Goal: Information Seeking & Learning: Check status

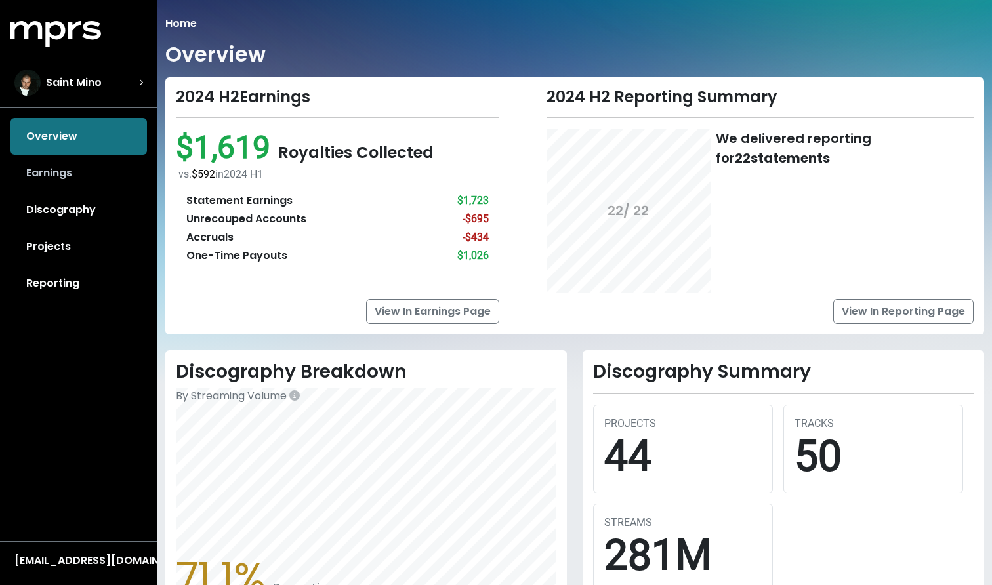
click at [60, 174] on link "Earnings" at bounding box center [78, 173] width 136 height 37
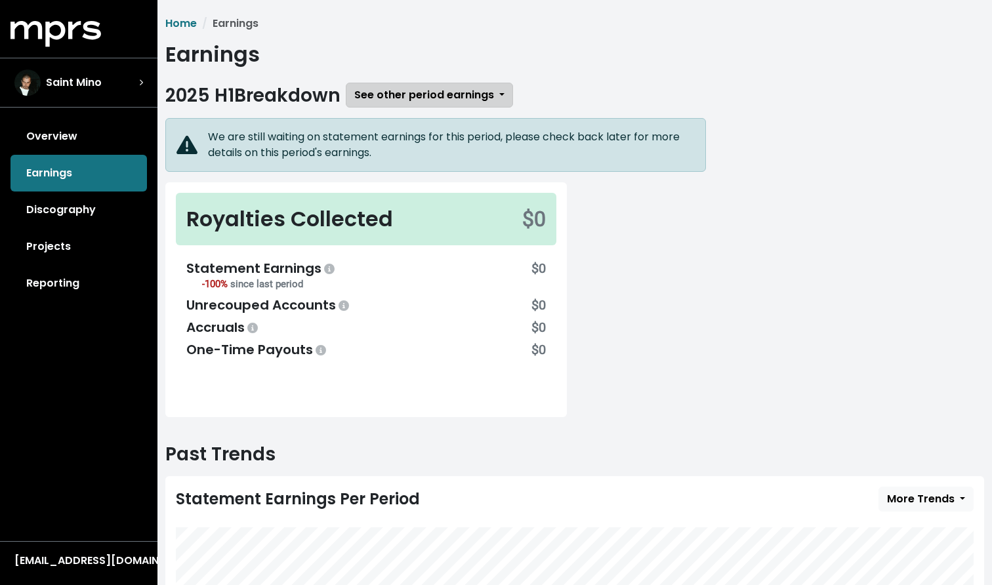
click at [415, 88] on span "See other period earnings" at bounding box center [424, 94] width 140 height 15
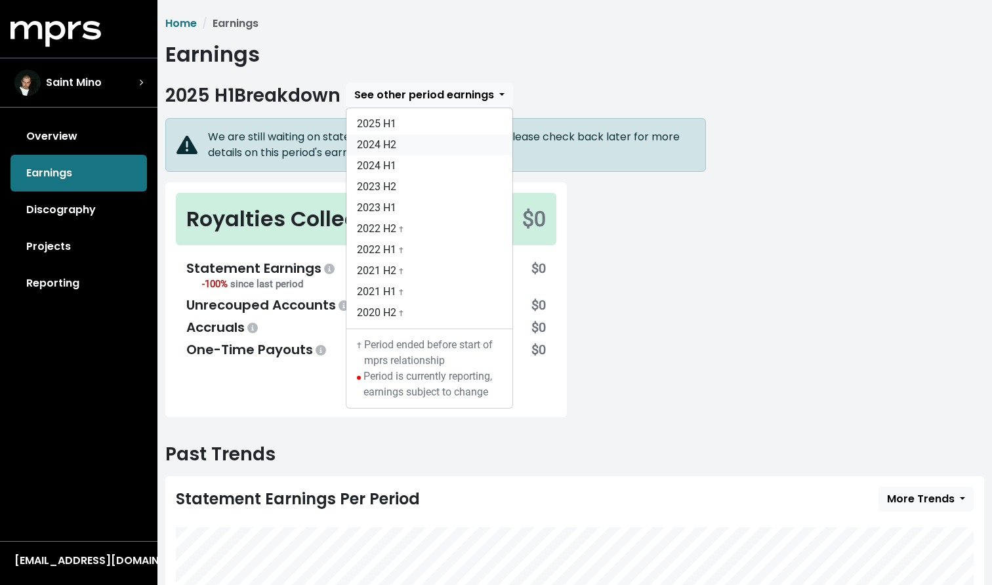
click at [410, 139] on link "2024 H2" at bounding box center [429, 144] width 166 height 21
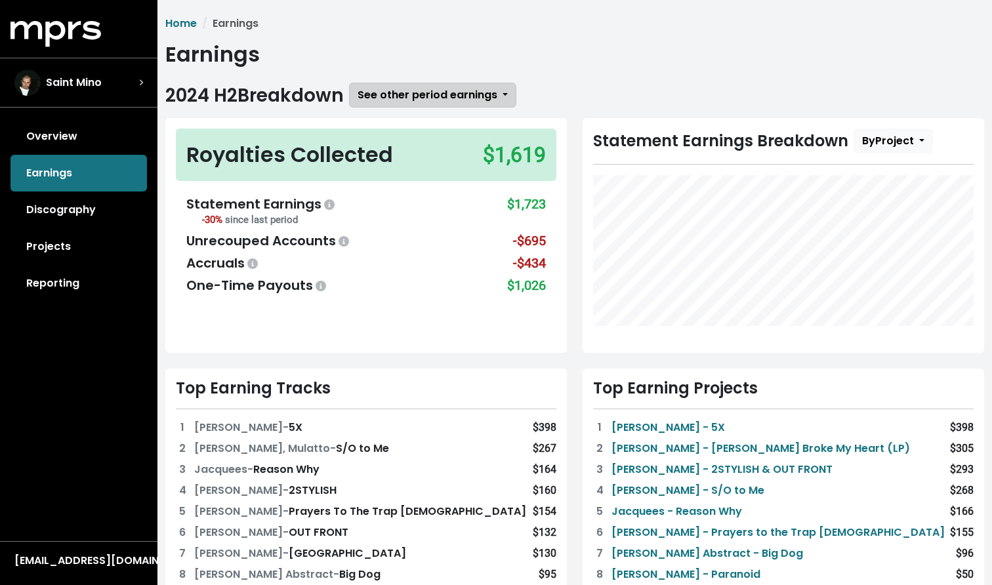
click at [415, 92] on span "See other period earnings" at bounding box center [428, 94] width 140 height 15
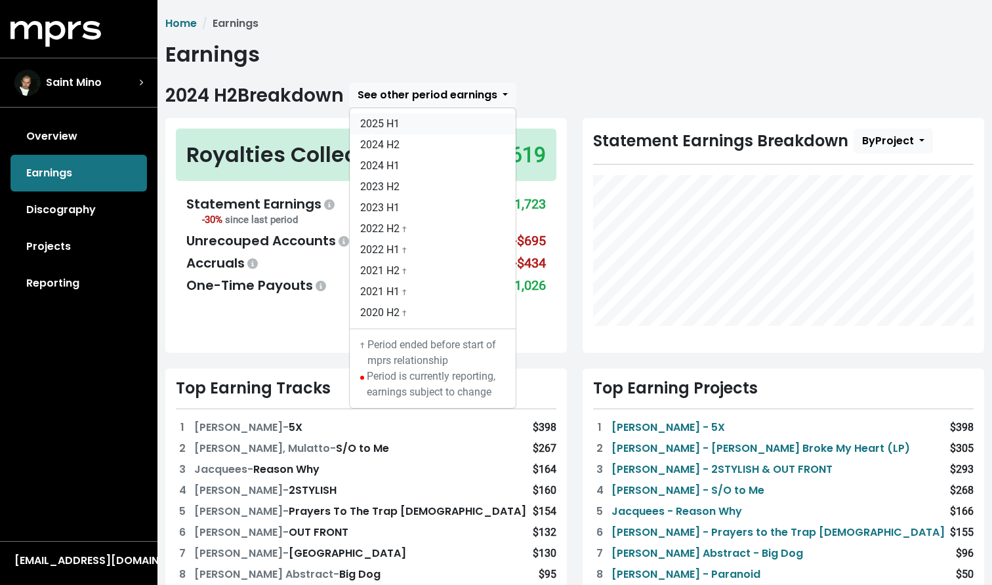
click at [413, 120] on link "2025 H1" at bounding box center [433, 123] width 166 height 21
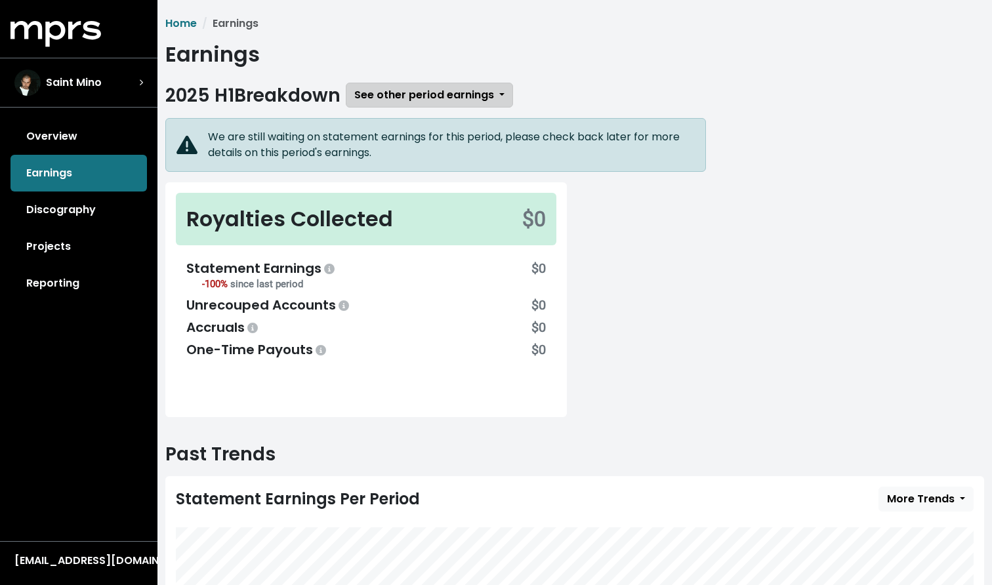
click at [442, 88] on span "See other period earnings" at bounding box center [424, 94] width 140 height 15
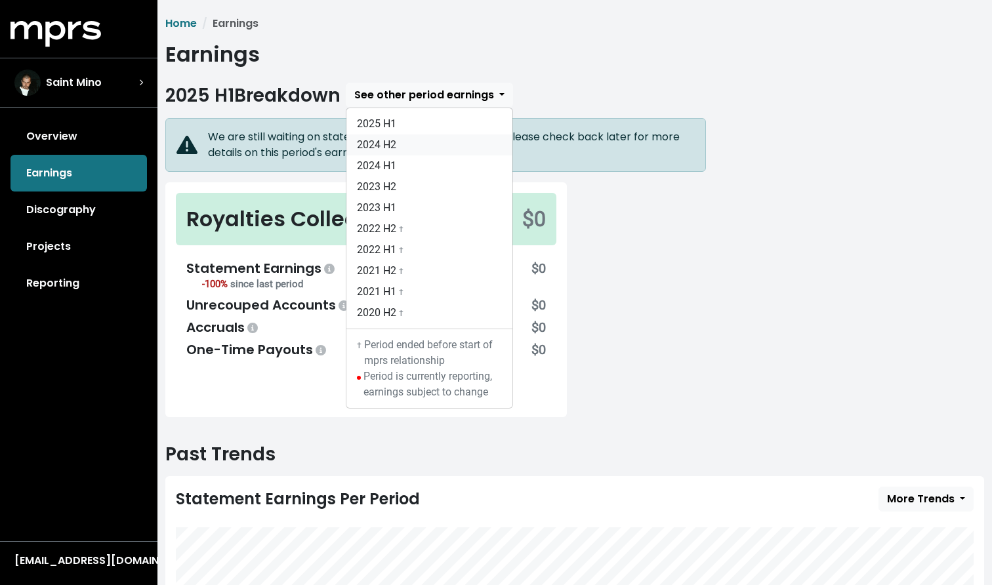
click at [426, 135] on link "2024 H2" at bounding box center [429, 144] width 166 height 21
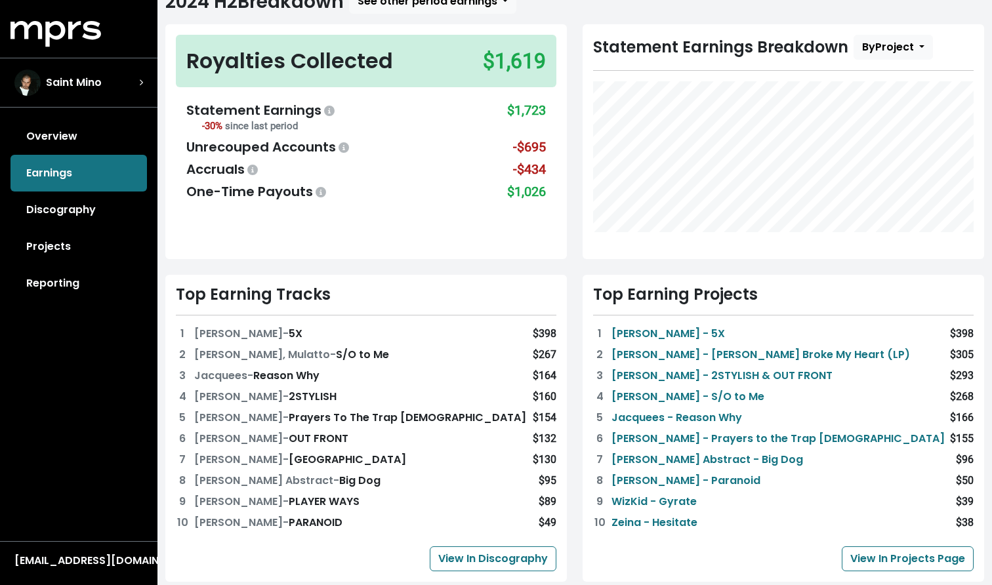
scroll to position [96, 0]
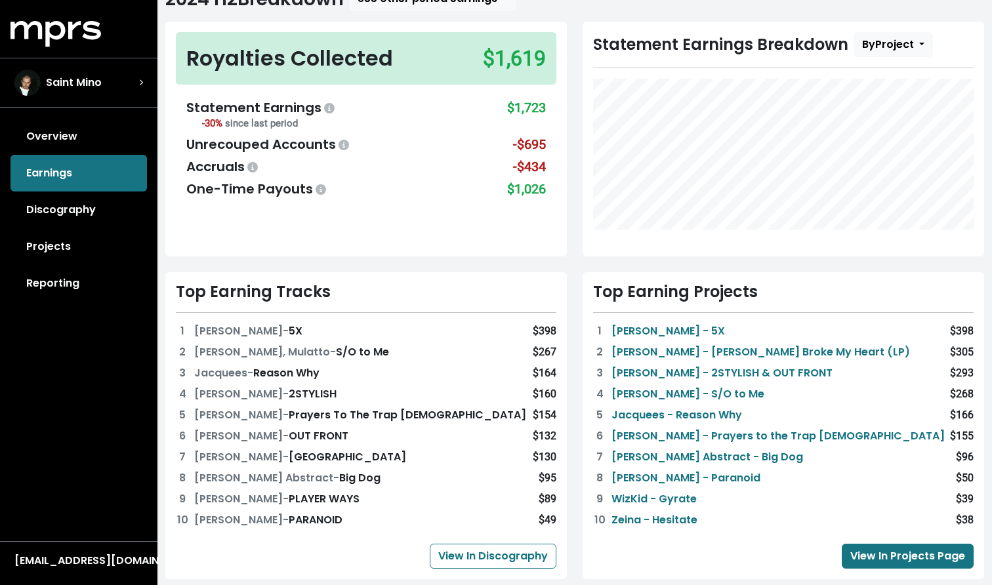
click at [906, 555] on link "View In Projects Page" at bounding box center [908, 556] width 132 height 25
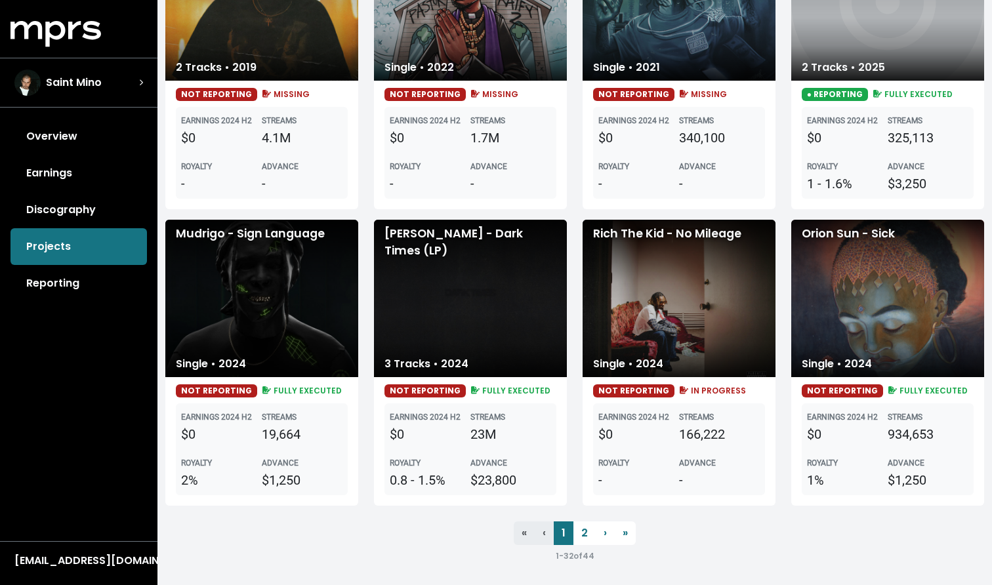
scroll to position [2026, 0]
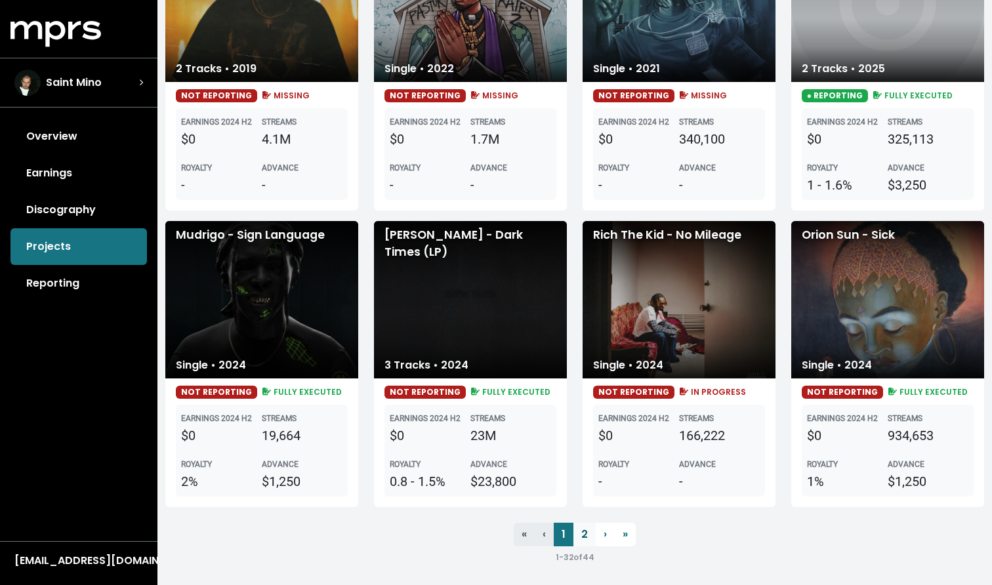
click at [579, 531] on link "2" at bounding box center [584, 535] width 22 height 24
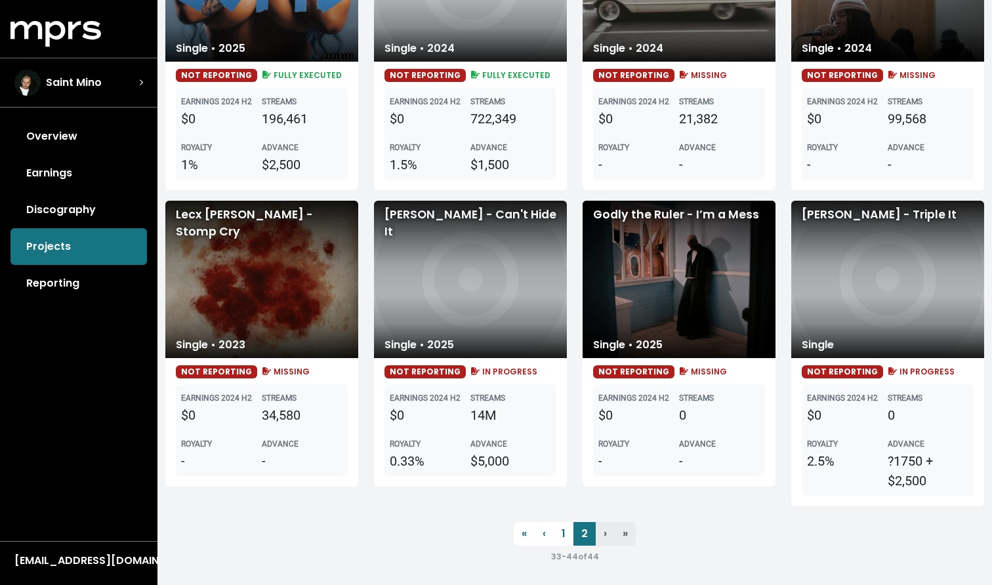
scroll to position [563, 0]
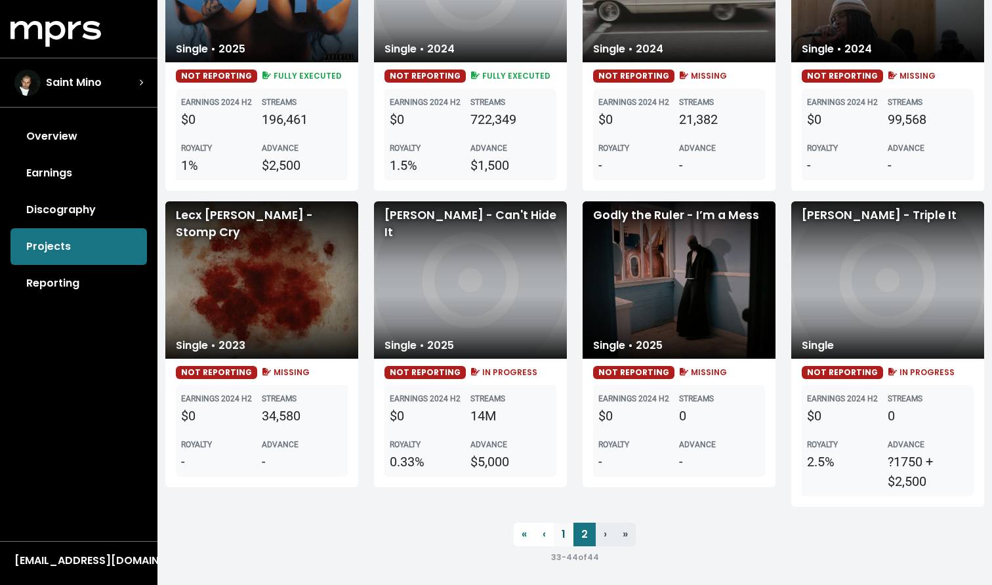
click at [558, 529] on link "1" at bounding box center [564, 535] width 20 height 24
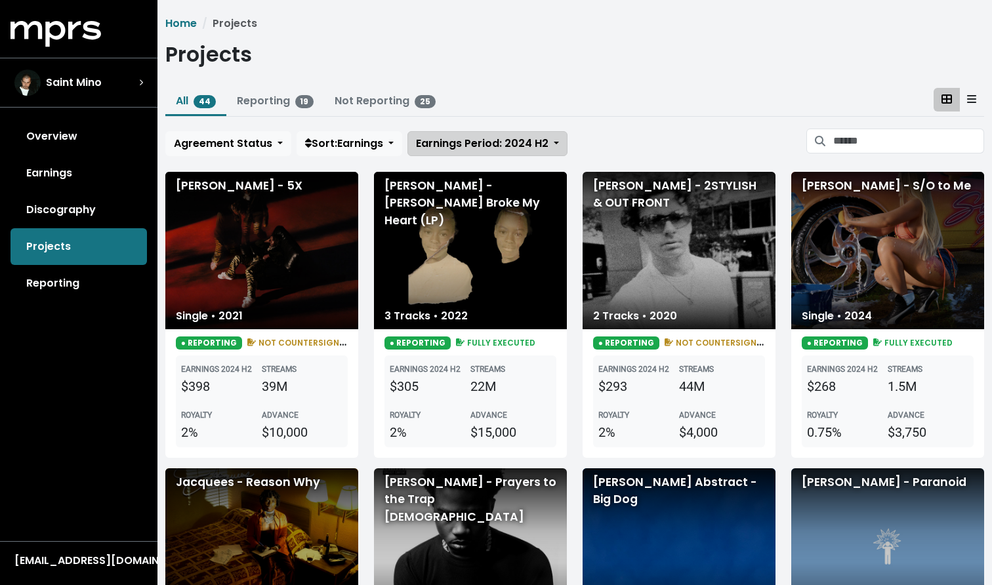
click at [527, 147] on span "Earnings Period: 2024 H2" at bounding box center [482, 143] width 133 height 15
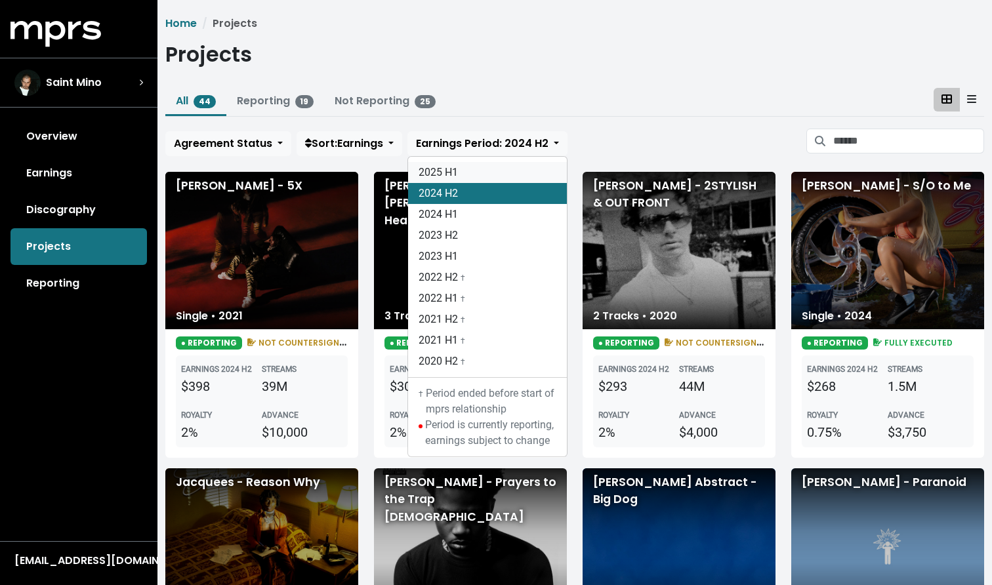
click at [496, 173] on link "2025 H1" at bounding box center [487, 172] width 159 height 21
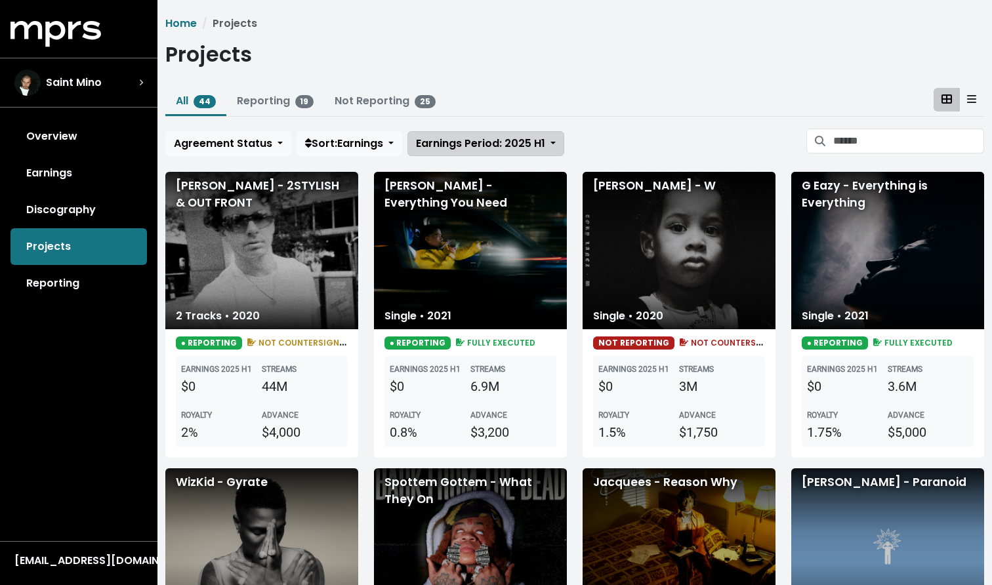
click at [489, 140] on span "Earnings Period: 2025 H1" at bounding box center [480, 143] width 129 height 15
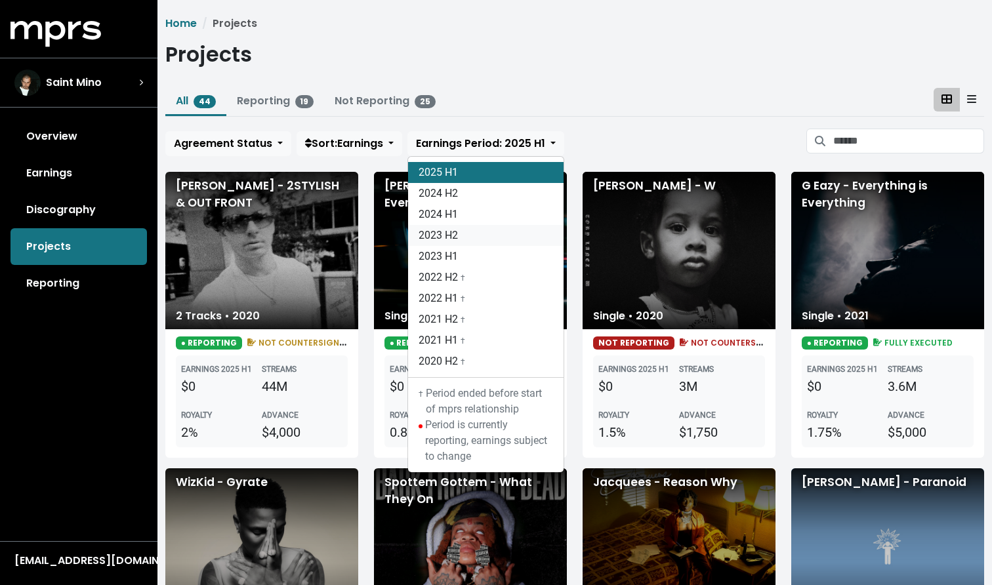
click at [464, 230] on link "2023 H2" at bounding box center [485, 235] width 155 height 21
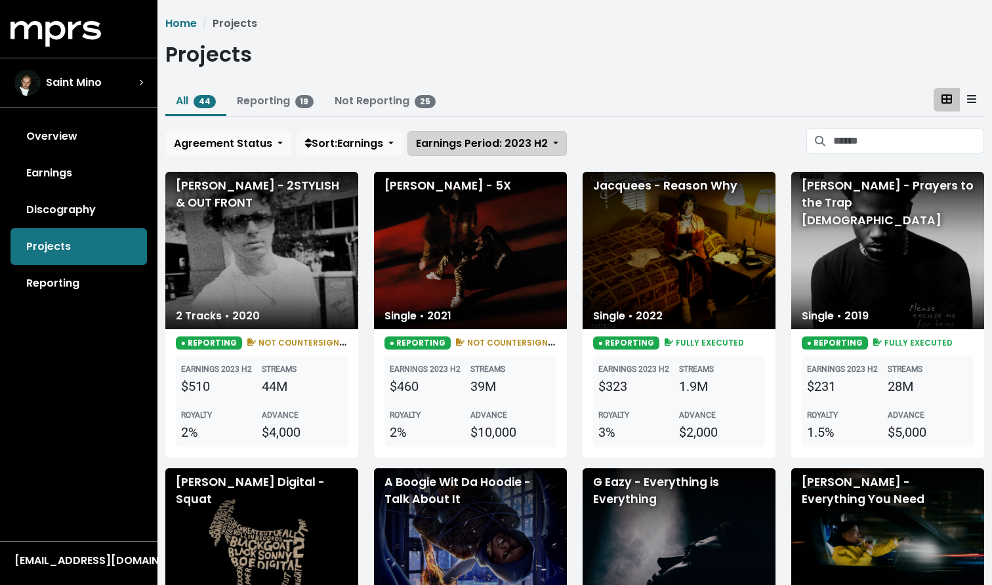
click at [457, 138] on span "Earnings Period: 2023 H2" at bounding box center [482, 143] width 132 height 15
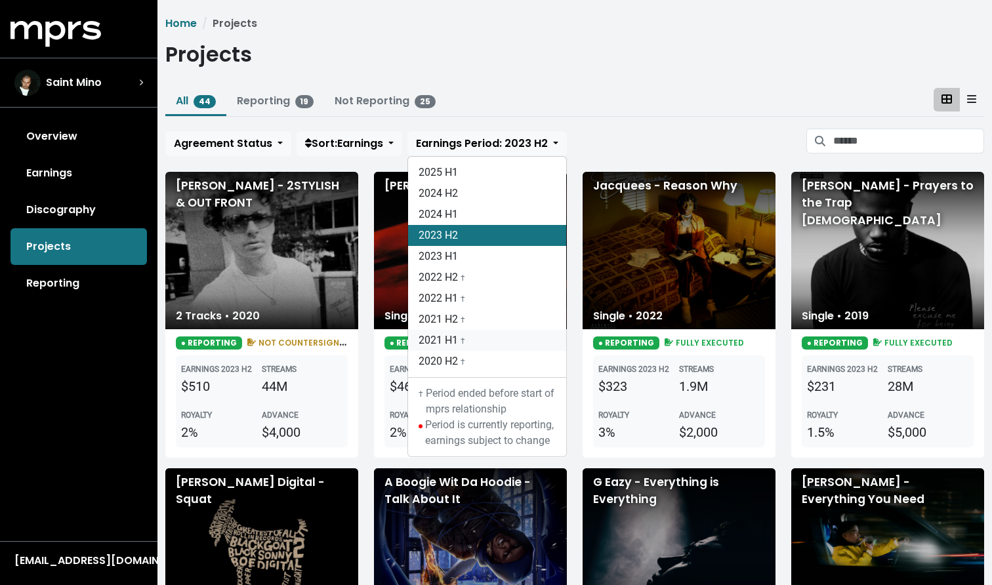
click at [462, 334] on link "2021 H1 †" at bounding box center [487, 340] width 158 height 21
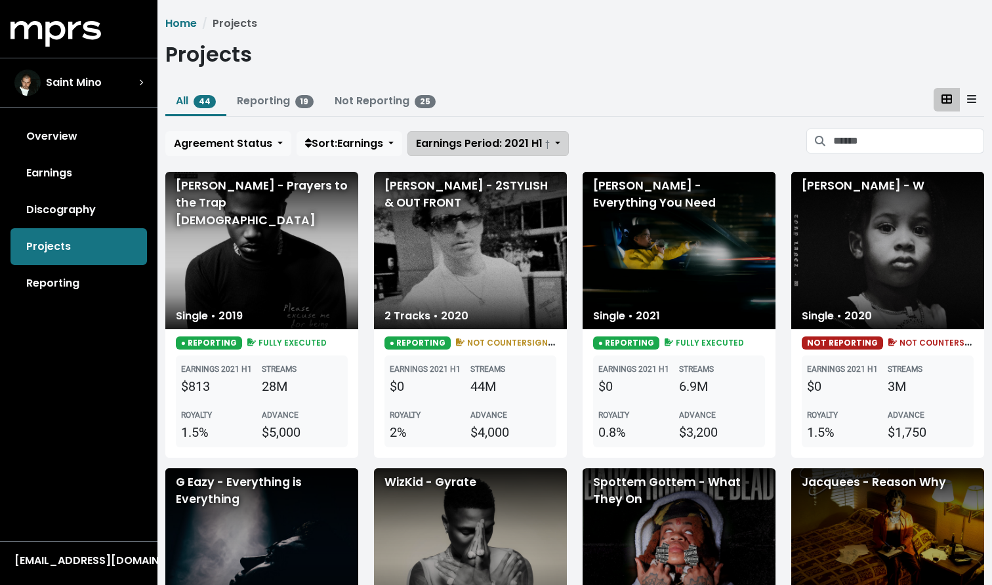
click at [449, 145] on span "Earnings Period: 2021 H1 †" at bounding box center [483, 143] width 134 height 15
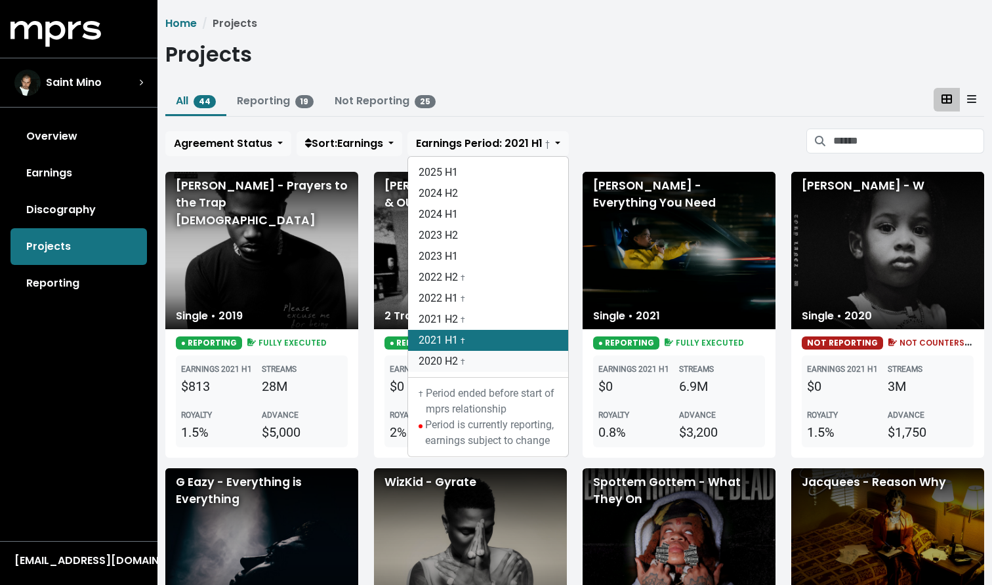
click at [455, 354] on link "2020 H2 †" at bounding box center [488, 361] width 160 height 21
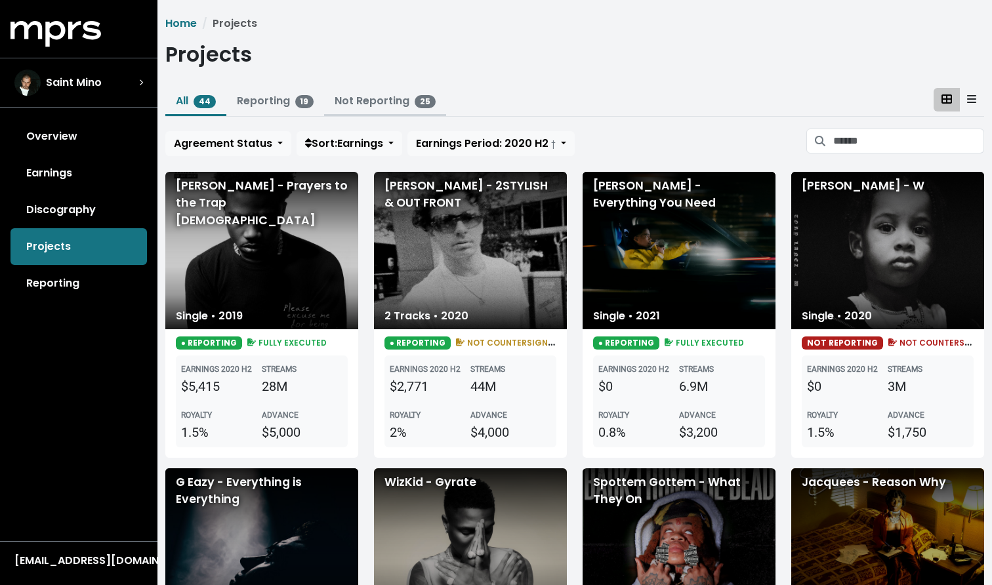
click at [383, 108] on link "Not Reporting 25" at bounding box center [385, 100] width 101 height 15
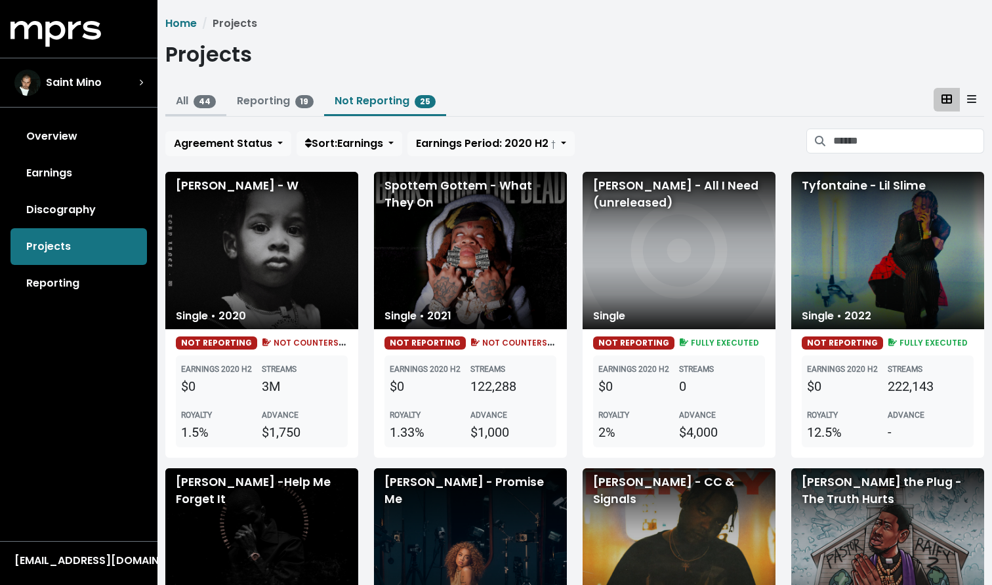
click at [211, 95] on span "44" at bounding box center [205, 101] width 22 height 13
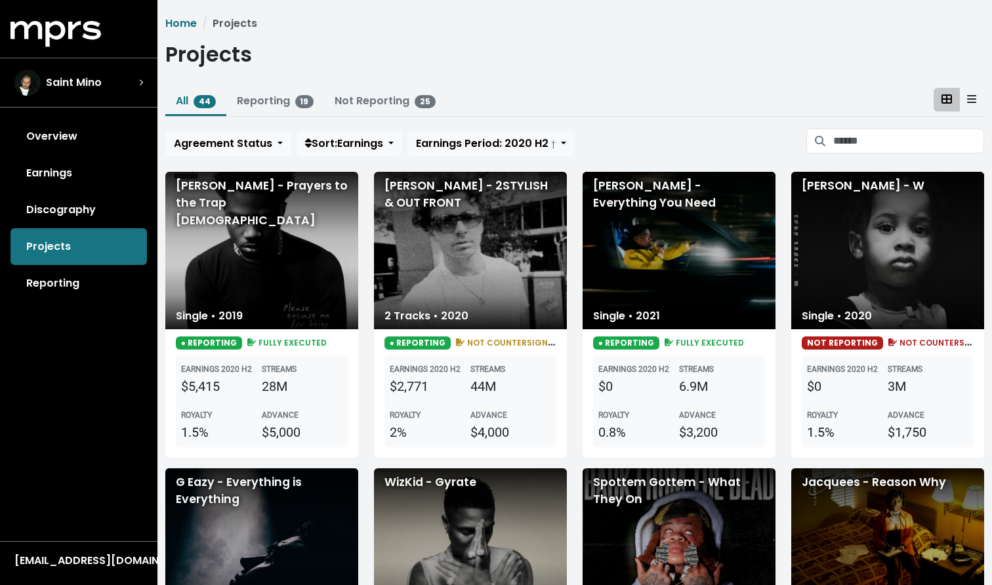
click at [67, 253] on div "Overview Earnings Discography Projects Reporting" at bounding box center [78, 210] width 157 height 184
click at [59, 211] on link "Discography" at bounding box center [78, 210] width 136 height 37
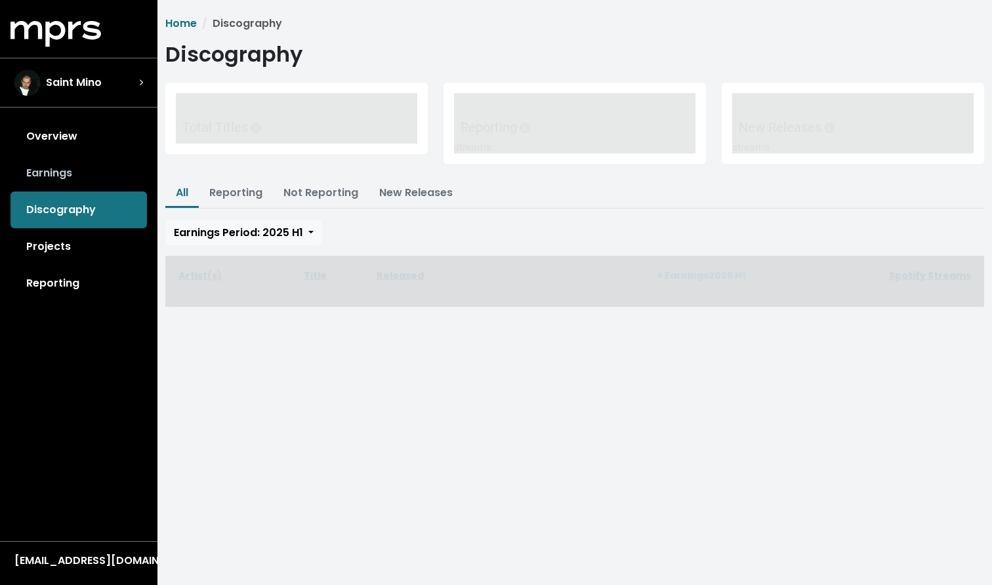
click at [59, 165] on link "Earnings" at bounding box center [78, 173] width 136 height 37
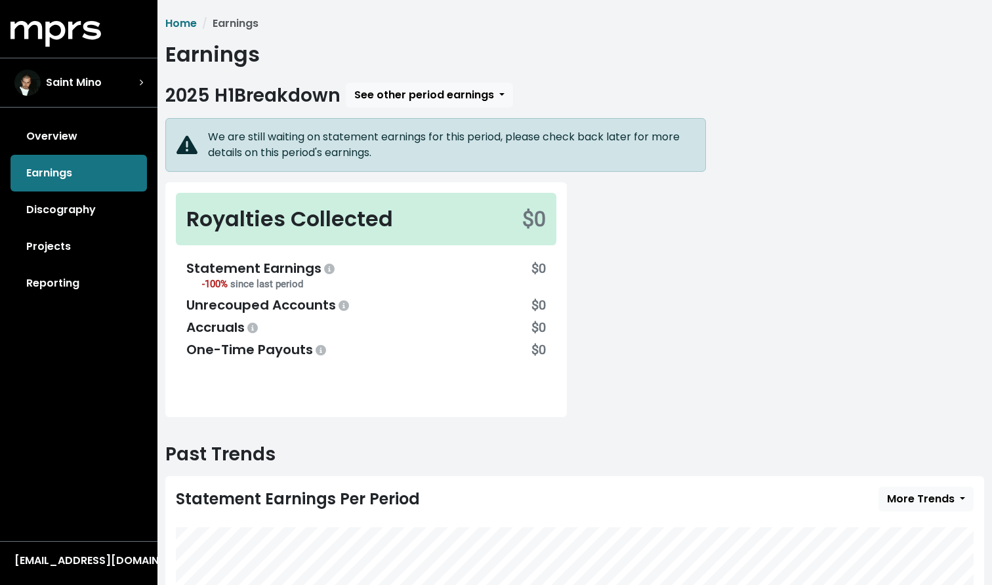
click at [100, 170] on div "Overview Earnings Discography Projects Reporting" at bounding box center [78, 210] width 157 height 184
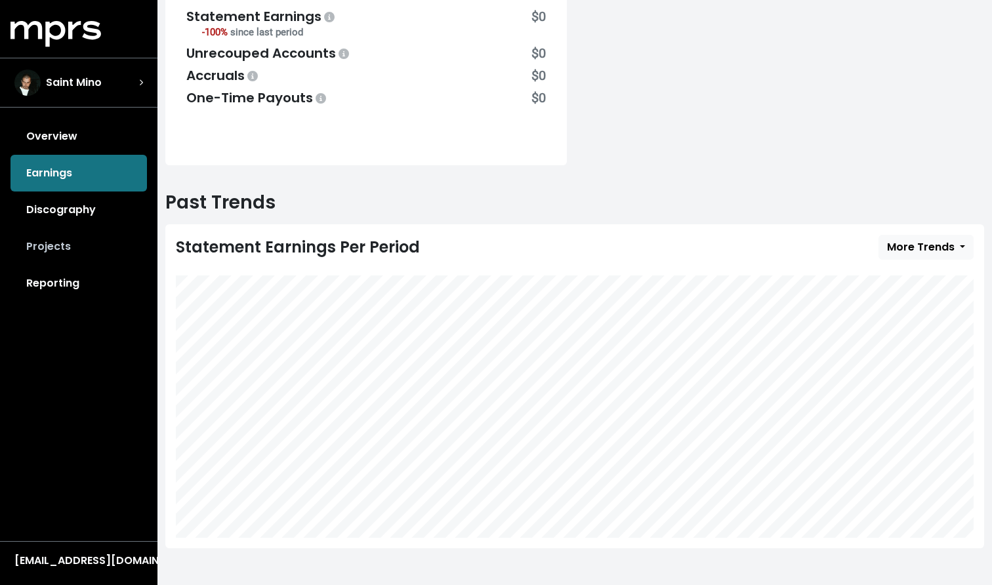
scroll to position [251, 0]
click at [96, 244] on link "Projects" at bounding box center [78, 246] width 136 height 37
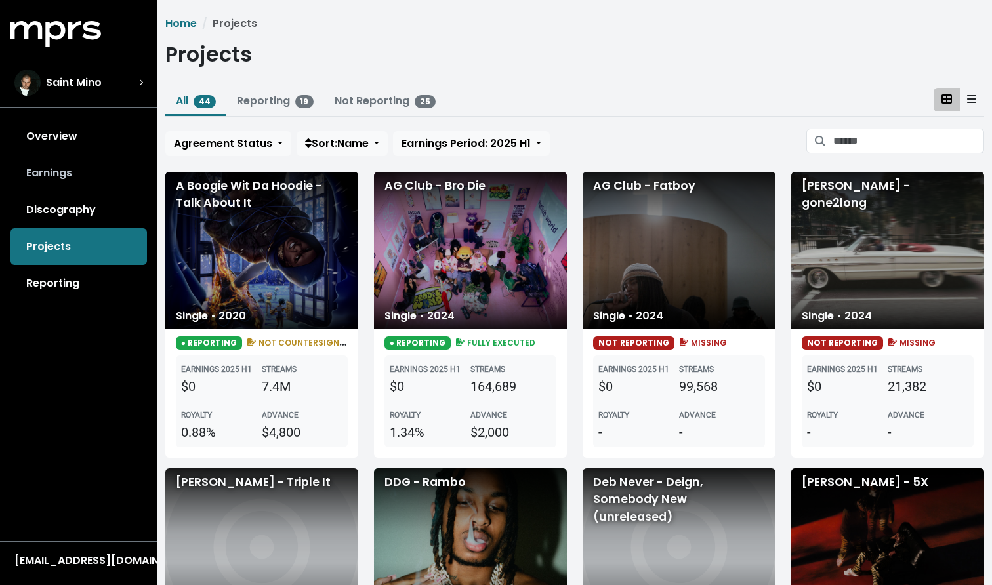
click at [54, 167] on link "Earnings" at bounding box center [78, 173] width 136 height 37
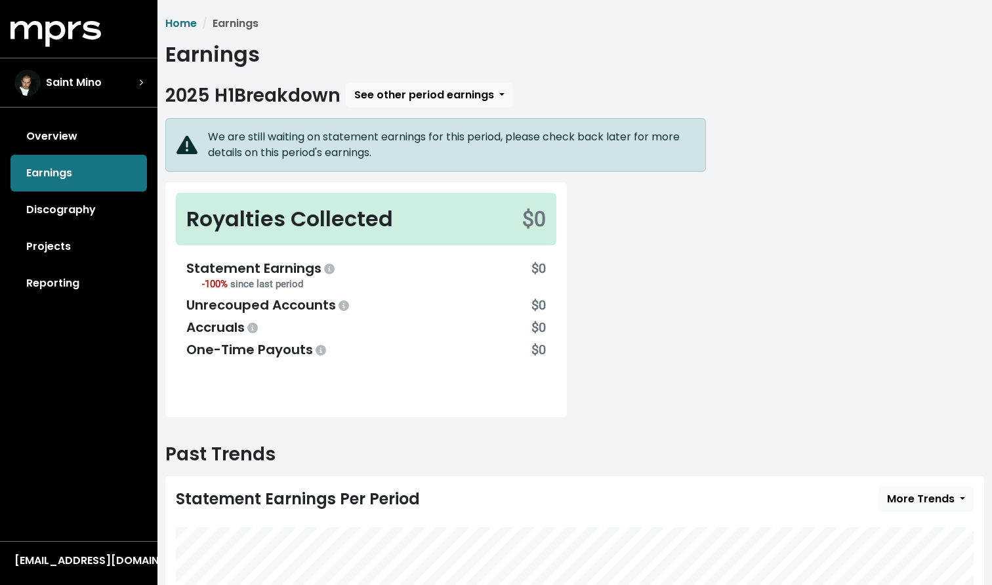
click at [353, 224] on div "Royalties Collected" at bounding box center [289, 218] width 207 height 31
click at [326, 91] on h2 "2025 H1 Breakdown" at bounding box center [252, 96] width 175 height 22
click at [397, 91] on span "See other period earnings" at bounding box center [424, 94] width 140 height 15
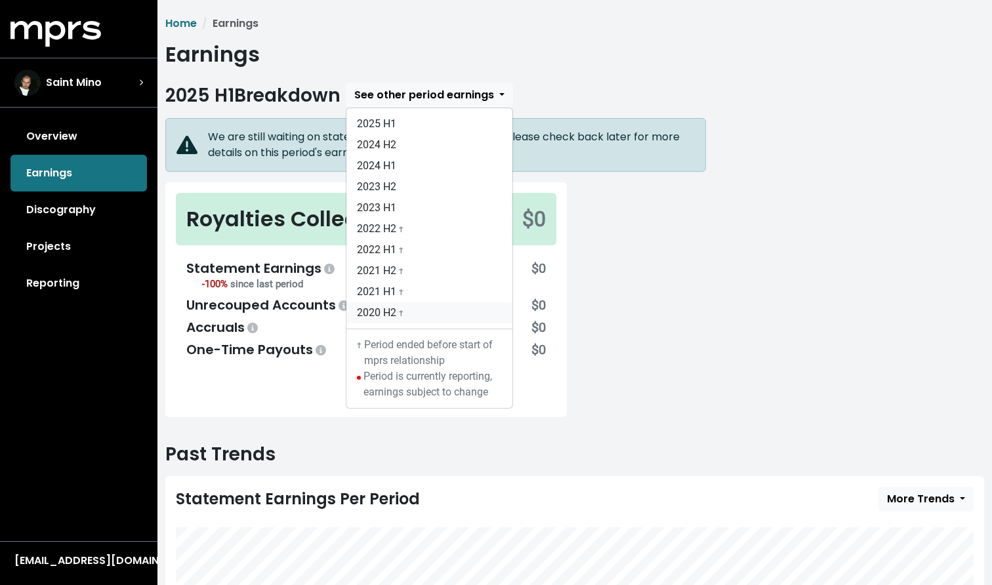
click at [398, 316] on link "2020 H2 †" at bounding box center [429, 312] width 166 height 21
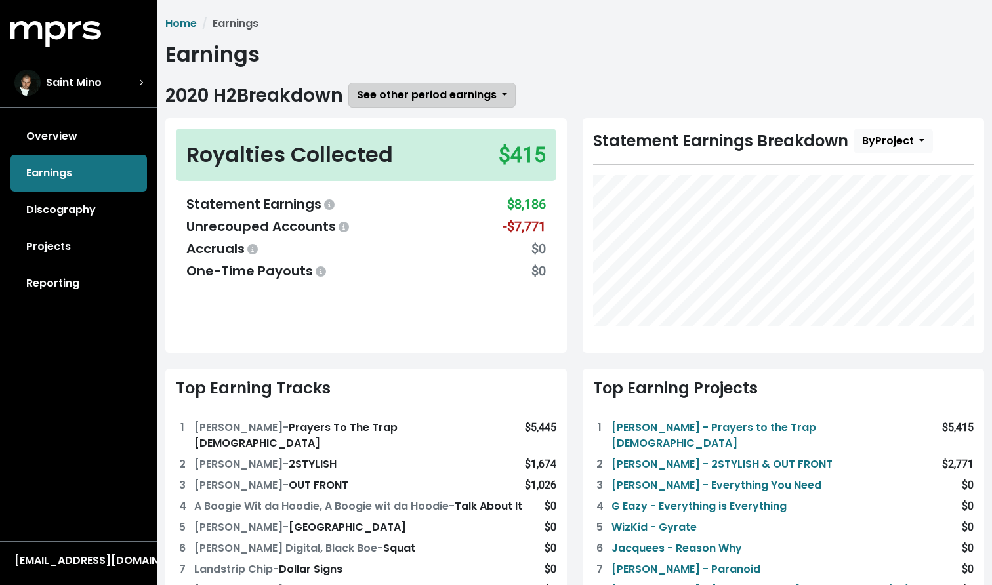
click at [438, 88] on span "See other period earnings" at bounding box center [427, 94] width 140 height 15
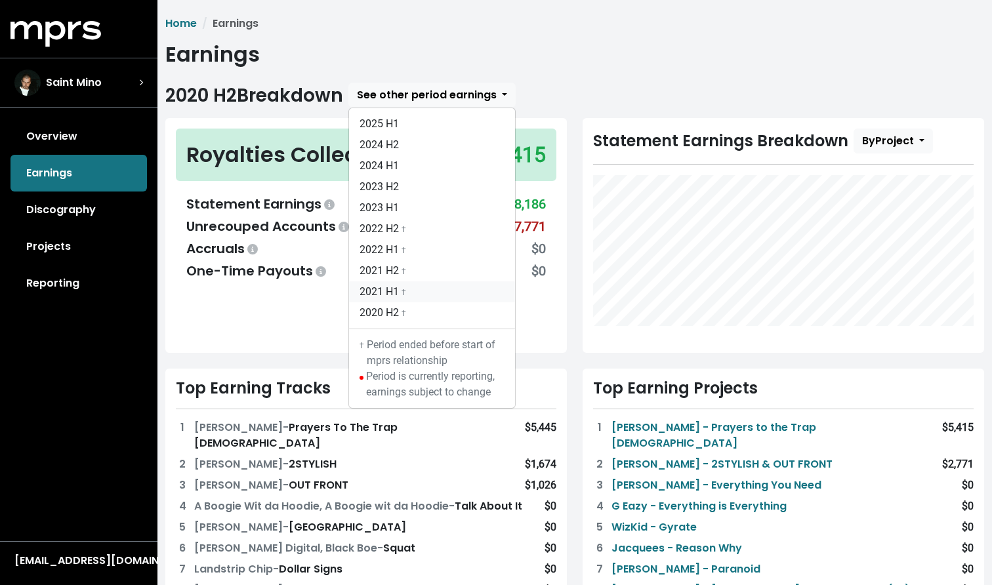
click at [407, 298] on link "2021 H1 †" at bounding box center [432, 291] width 166 height 21
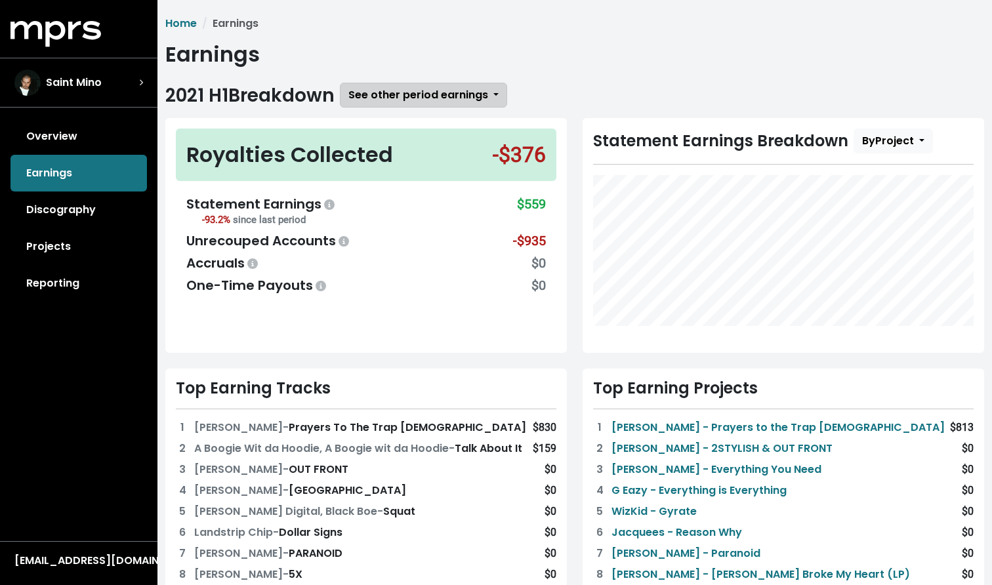
click at [427, 98] on span "See other period earnings" at bounding box center [418, 94] width 140 height 15
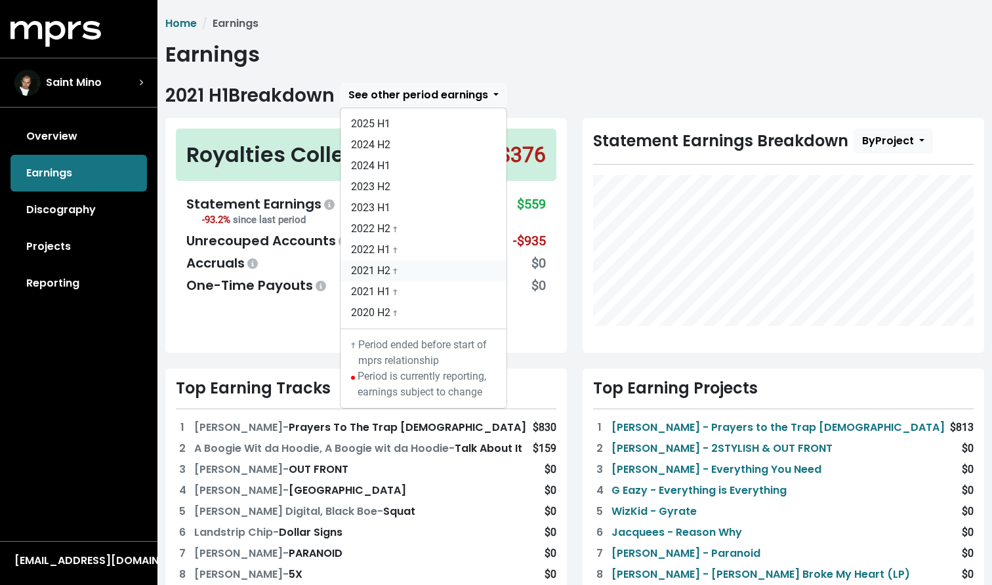
click at [402, 277] on link "2021 H2 †" at bounding box center [423, 270] width 166 height 21
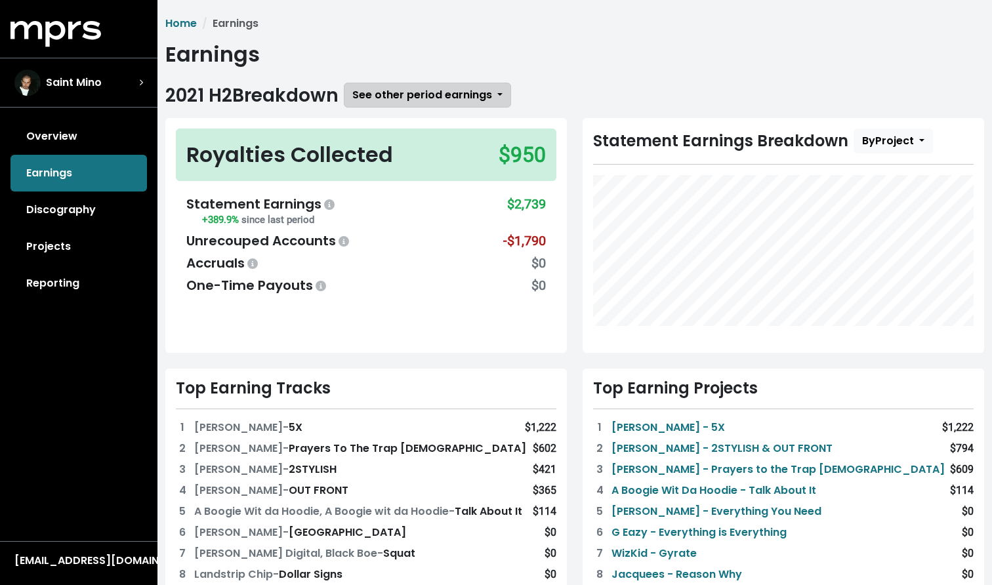
click at [390, 106] on button "See other period earnings" at bounding box center [427, 95] width 167 height 25
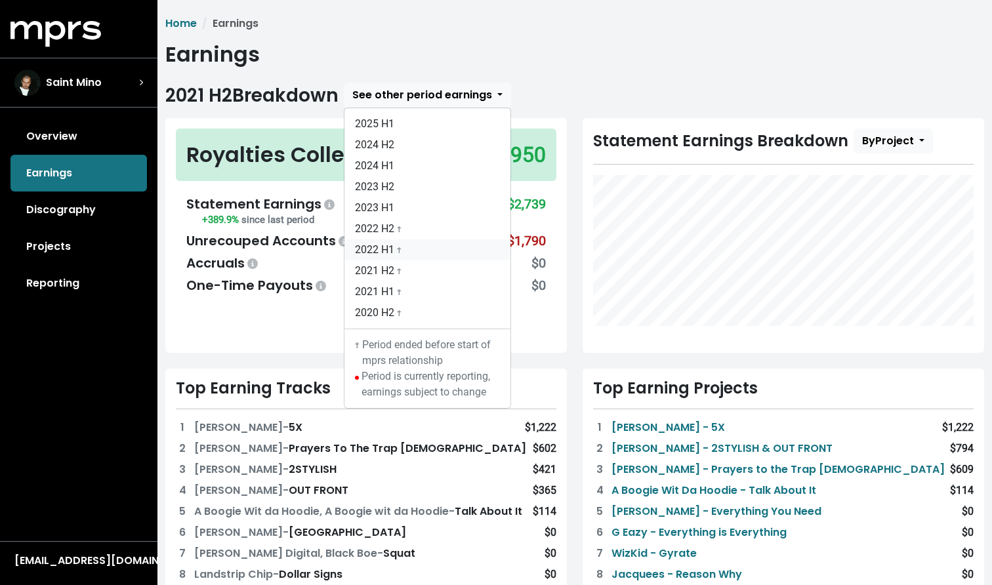
click at [401, 249] on small "†" at bounding box center [399, 250] width 5 height 9
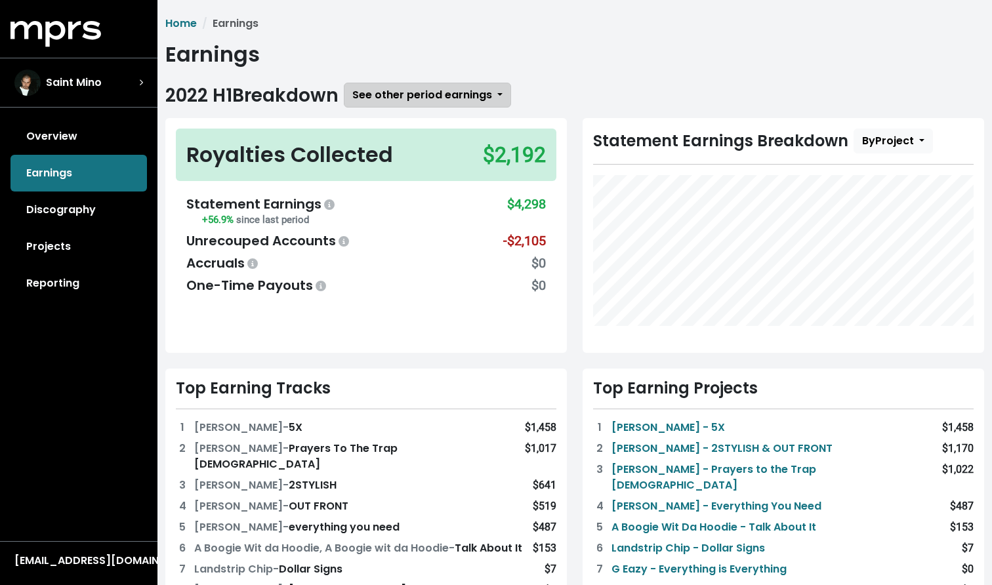
click at [399, 107] on button "See other period earnings" at bounding box center [427, 95] width 167 height 25
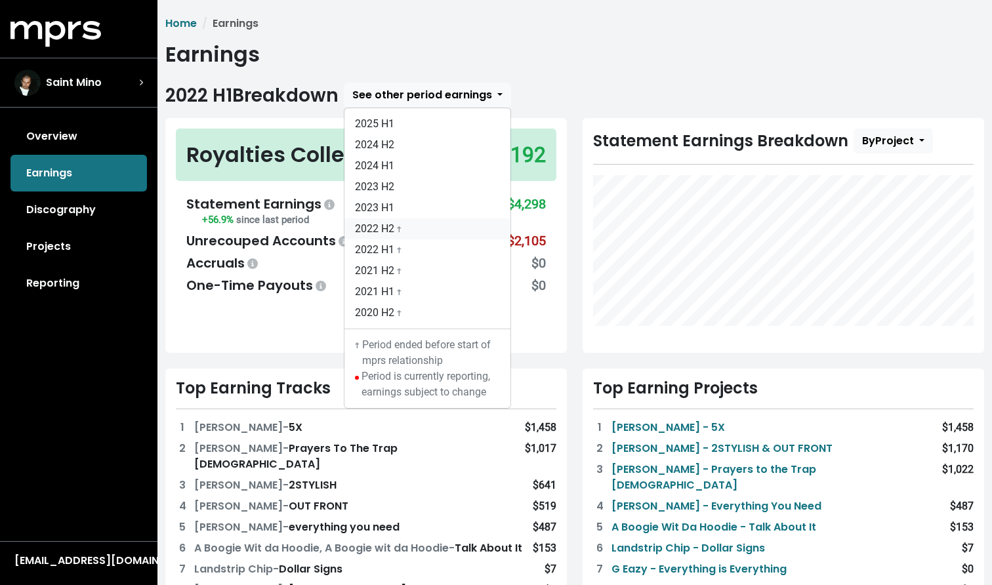
click at [421, 236] on link "2022 H2 †" at bounding box center [427, 228] width 166 height 21
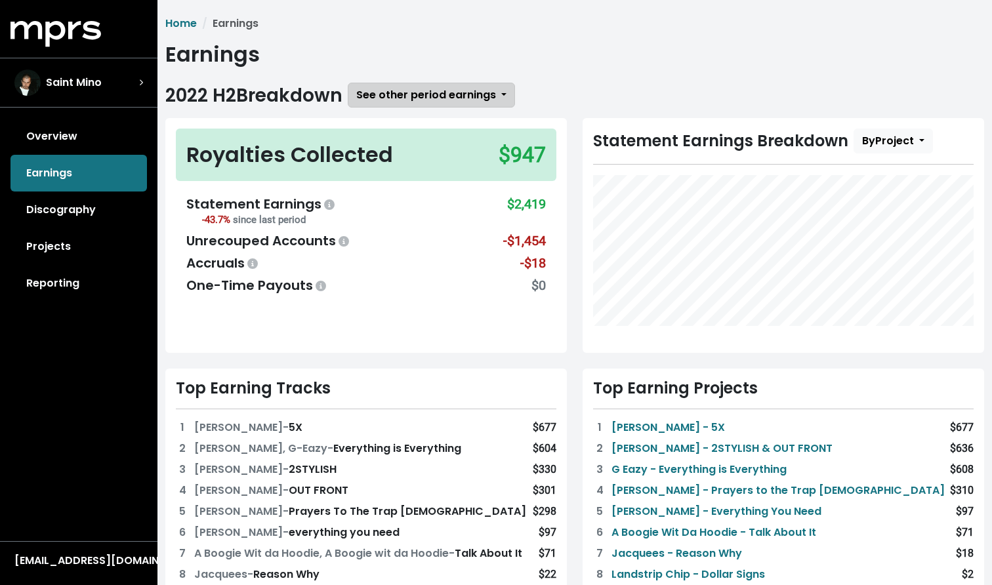
click at [405, 102] on span "See other period earnings" at bounding box center [426, 94] width 140 height 15
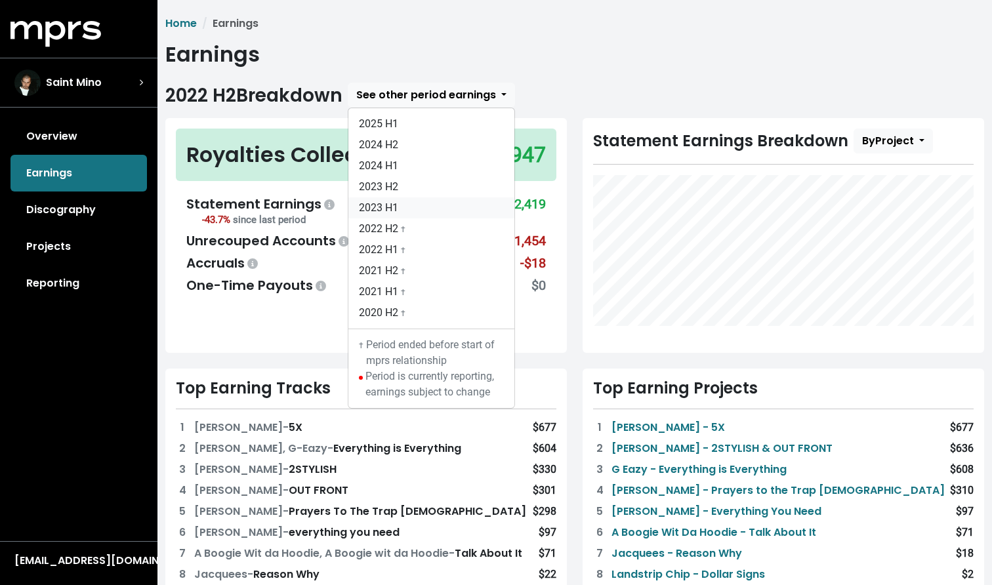
click at [411, 211] on link "2023 H1" at bounding box center [431, 207] width 166 height 21
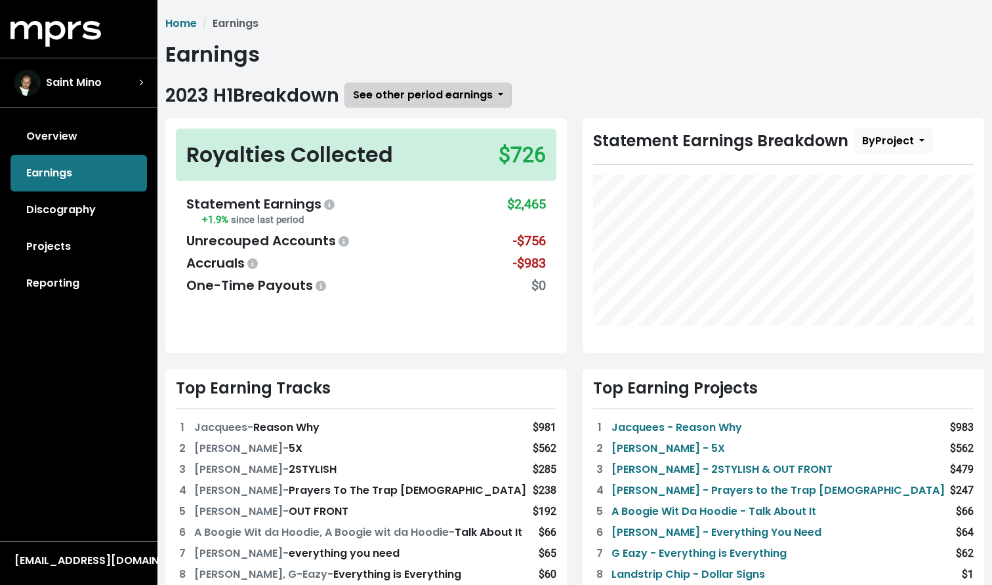
click at [404, 91] on span "See other period earnings" at bounding box center [423, 94] width 140 height 15
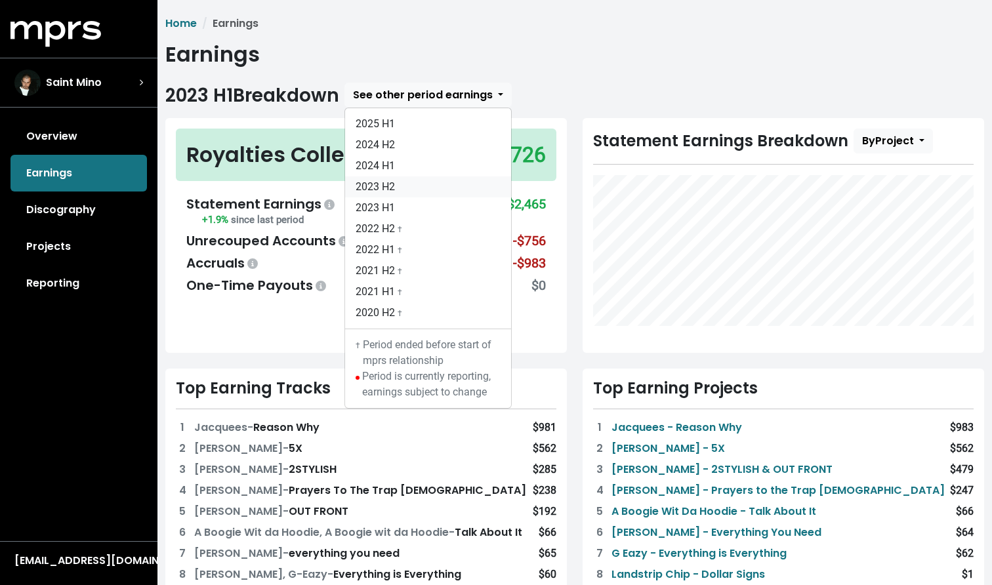
click at [427, 194] on link "2023 H2" at bounding box center [428, 186] width 166 height 21
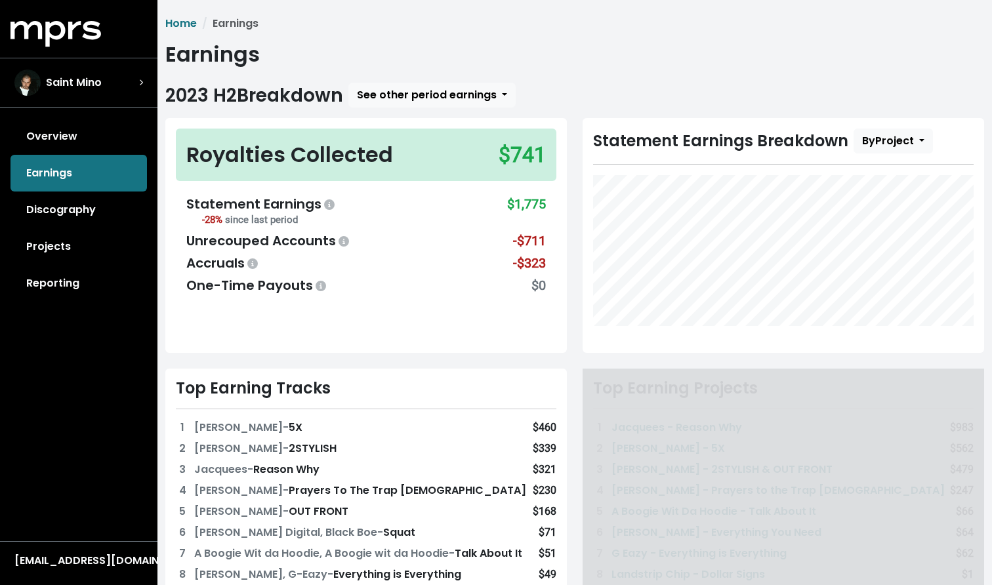
click at [405, 117] on span "2023 H2 Breakdown See other period earnings 2025 H1 2024 H2 2024 H1 2023 H2 202…" at bounding box center [574, 578] width 819 height 991
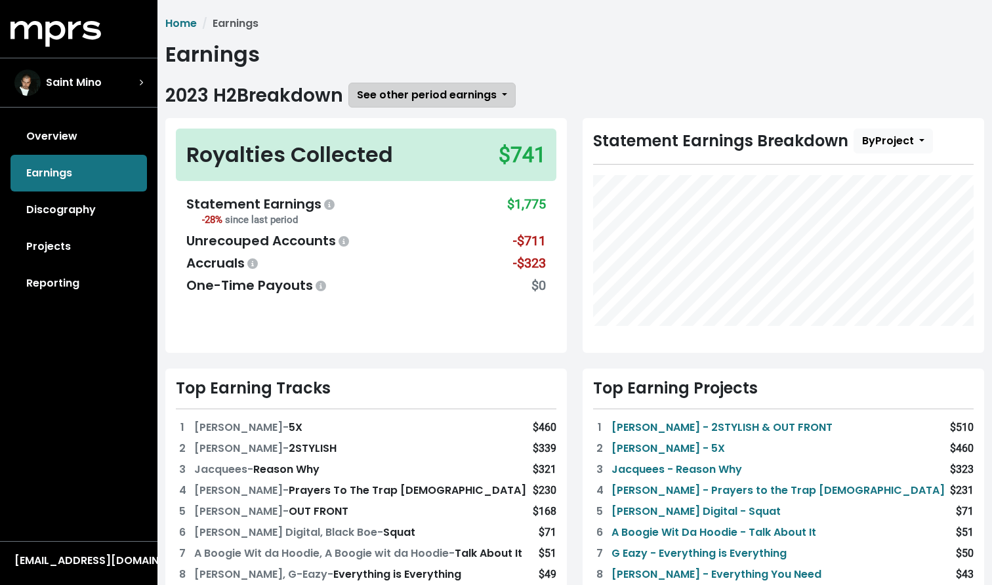
click at [404, 104] on button "See other period earnings" at bounding box center [431, 95] width 167 height 25
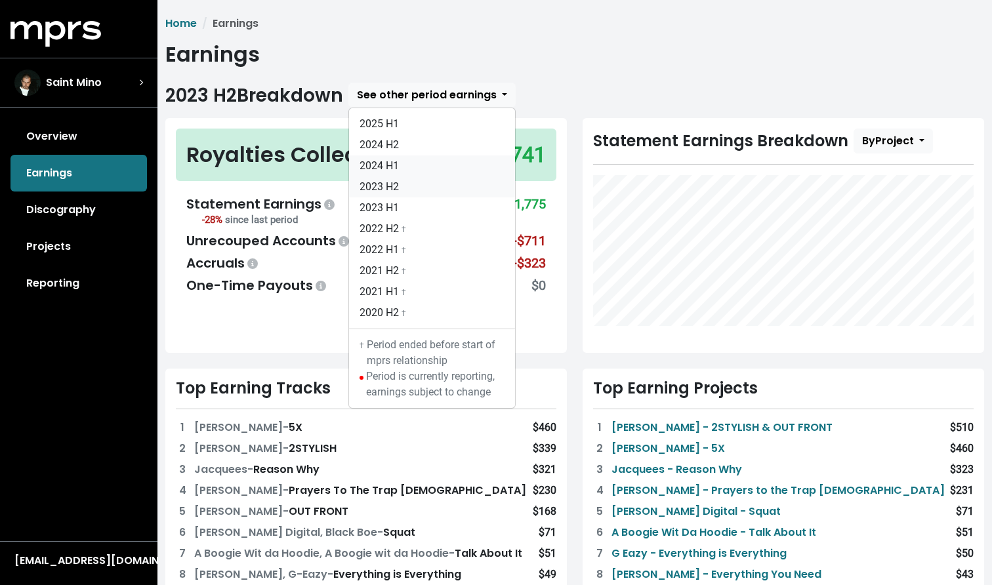
drag, startPoint x: 417, startPoint y: 189, endPoint x: 412, endPoint y: 167, distance: 22.1
click at [412, 167] on div "2025 H1 2024 H2 2024 H1 2023 H2 2023 H1 2022 H2 † 2022 H1 † 2021 H2 † 2021 H1 †…" at bounding box center [431, 258] width 167 height 301
click at [411, 167] on link "2024 H1" at bounding box center [432, 165] width 166 height 21
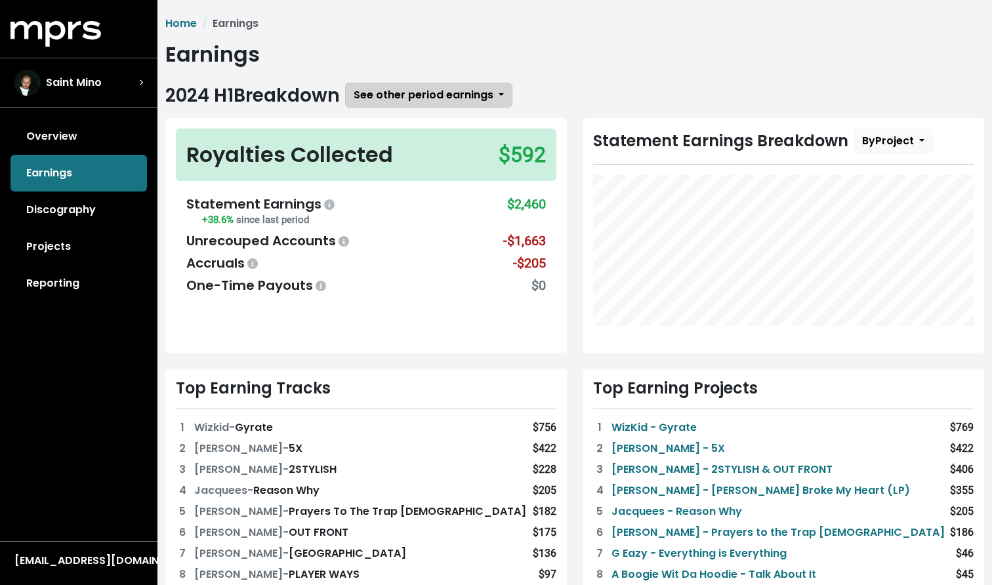
click at [411, 100] on span "See other period earnings" at bounding box center [424, 94] width 140 height 15
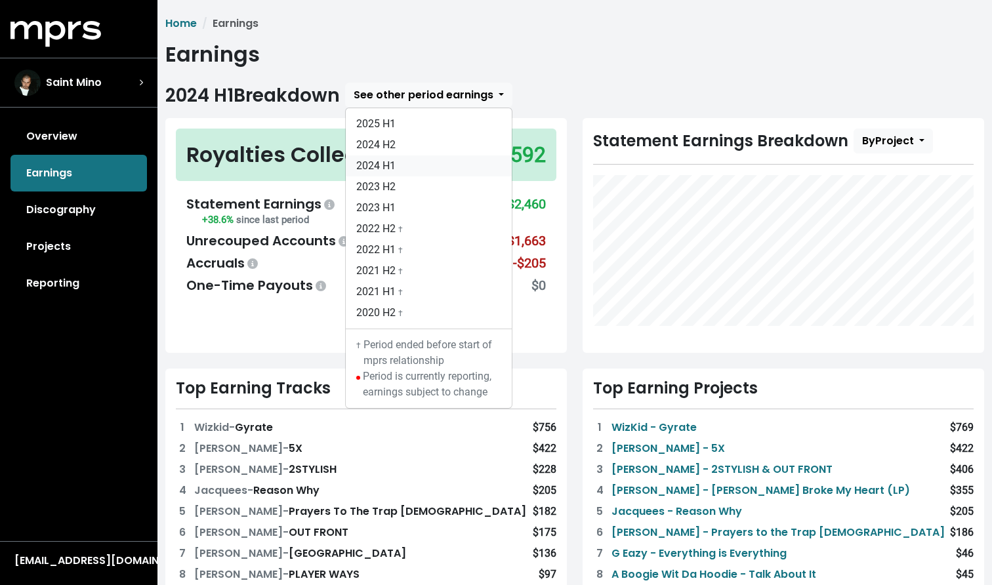
click at [403, 169] on link "2024 H1" at bounding box center [429, 165] width 166 height 21
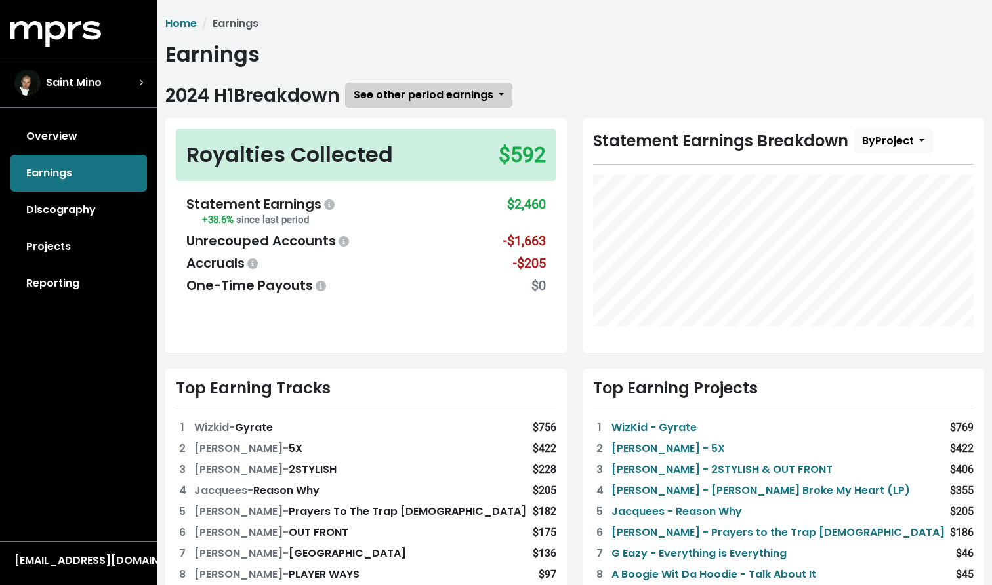
click at [403, 103] on button "See other period earnings" at bounding box center [428, 95] width 167 height 25
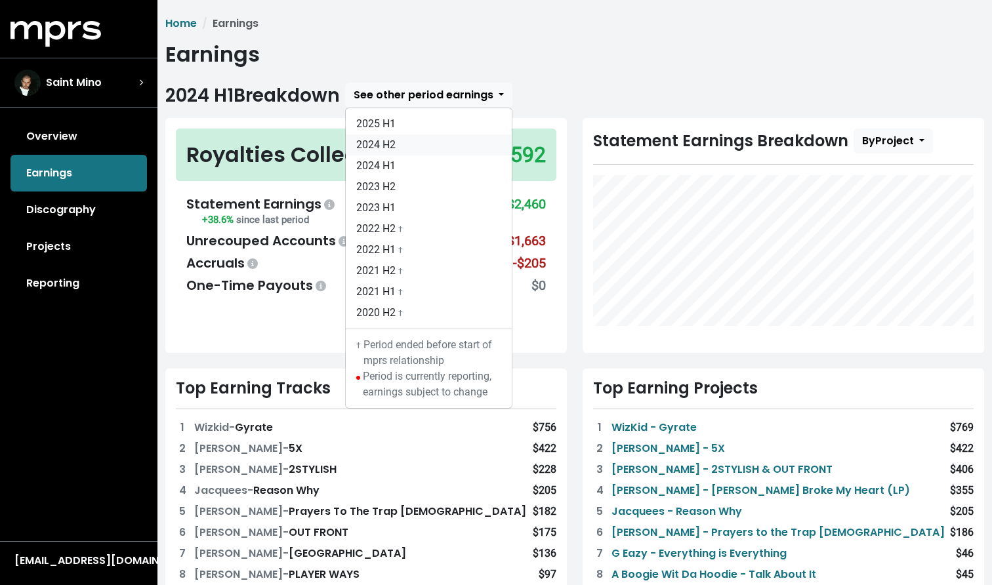
click at [400, 142] on link "2024 H2" at bounding box center [429, 144] width 166 height 21
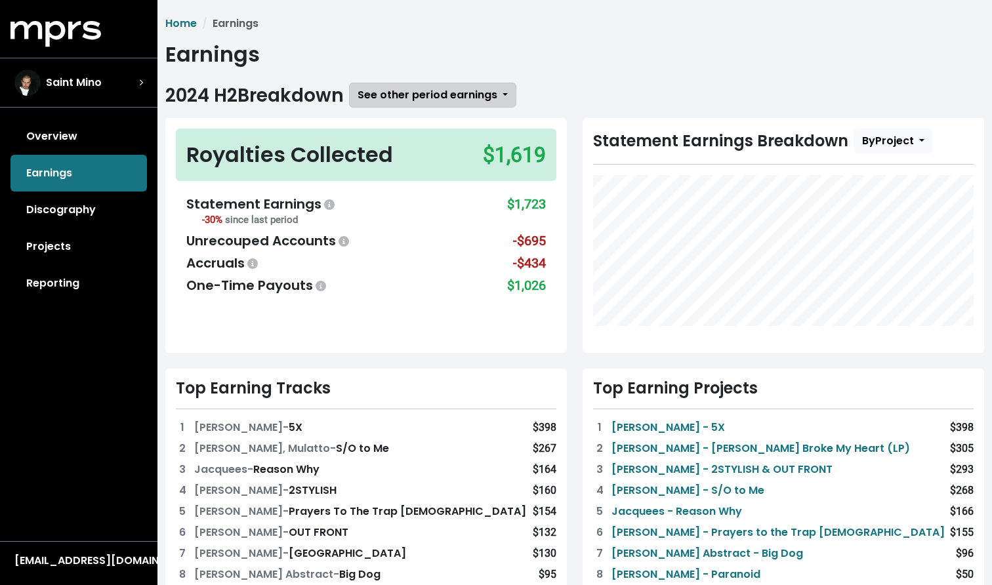
click at [409, 103] on button "See other period earnings" at bounding box center [432, 95] width 167 height 25
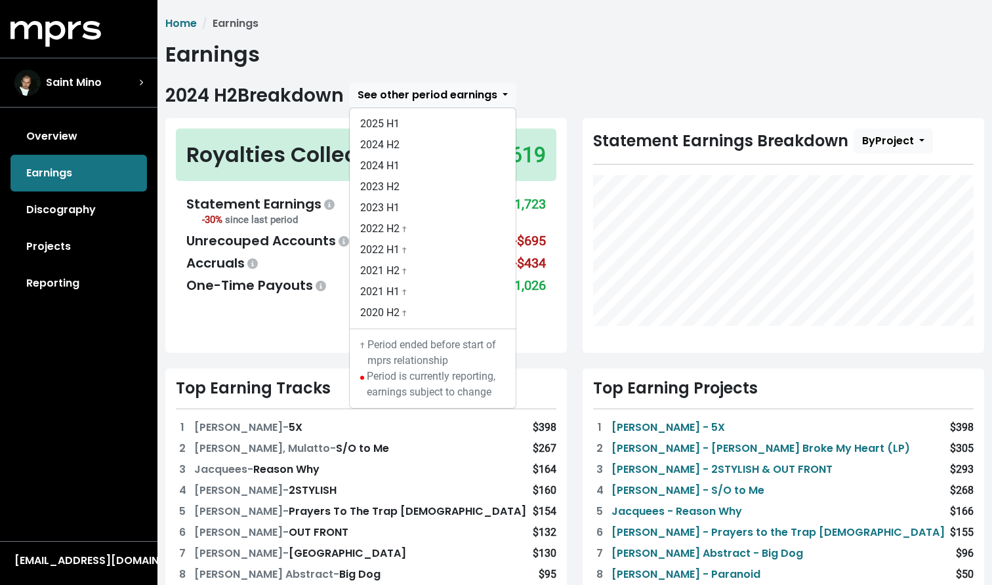
click at [313, 145] on div "Royalties Collected" at bounding box center [289, 154] width 207 height 31
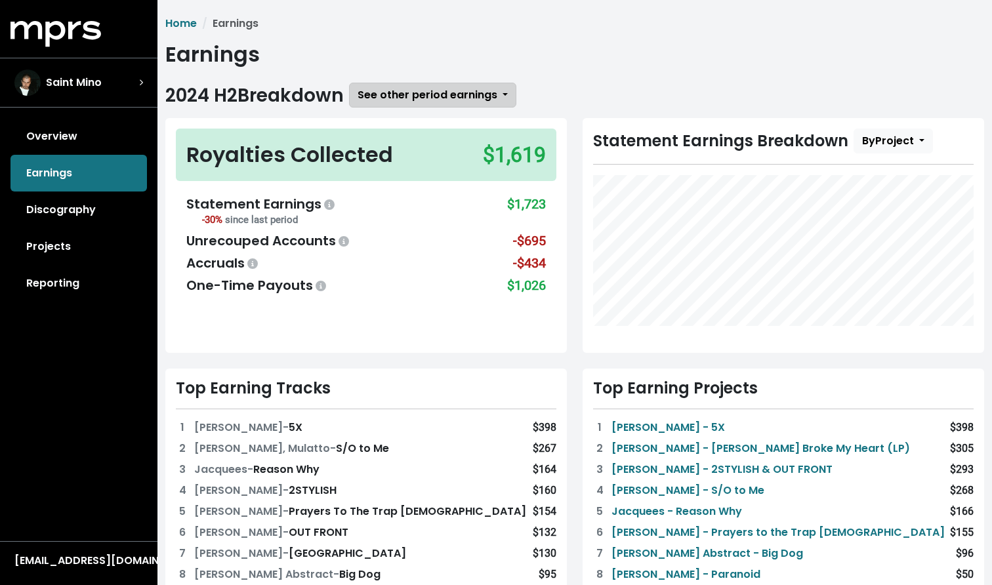
click at [443, 94] on span "See other period earnings" at bounding box center [428, 94] width 140 height 15
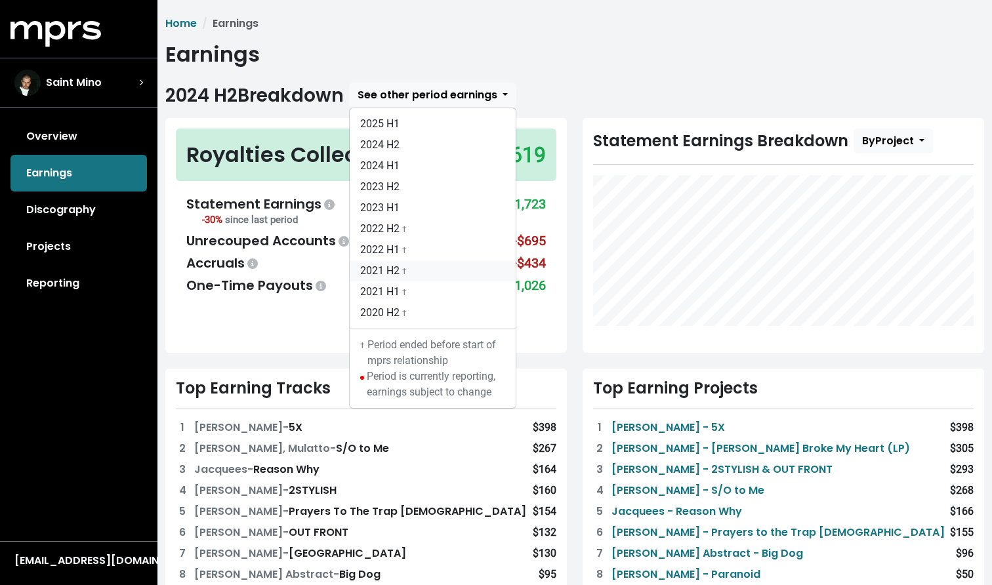
click at [398, 273] on link "2021 H2 †" at bounding box center [433, 270] width 166 height 21
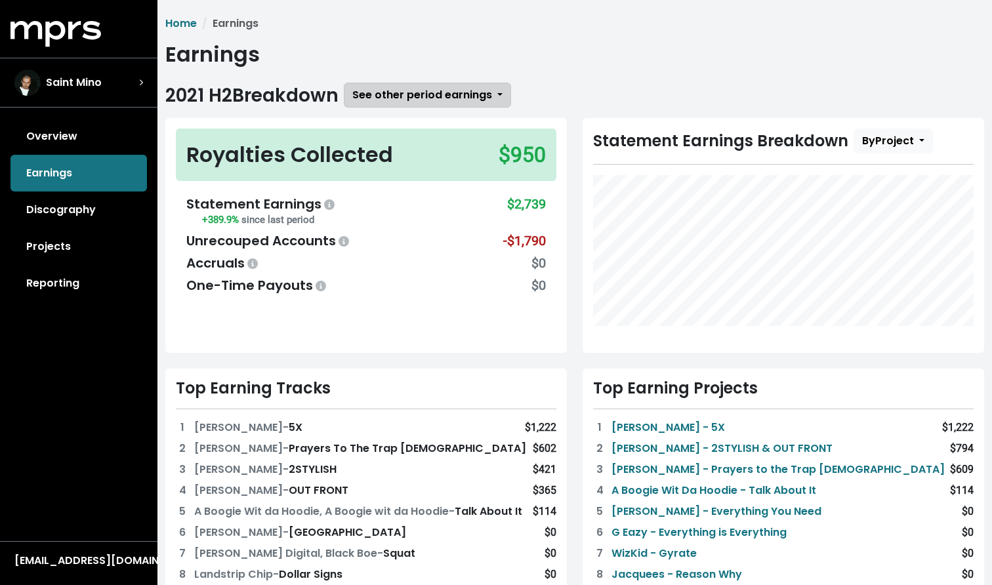
click at [418, 97] on span "See other period earnings" at bounding box center [422, 94] width 140 height 15
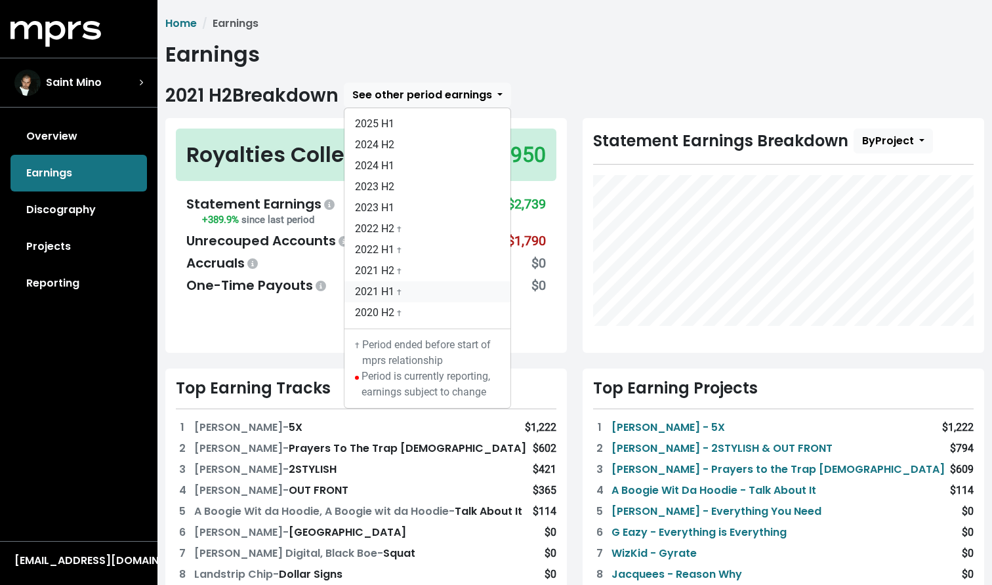
click at [397, 284] on link "2021 H1 †" at bounding box center [427, 291] width 166 height 21
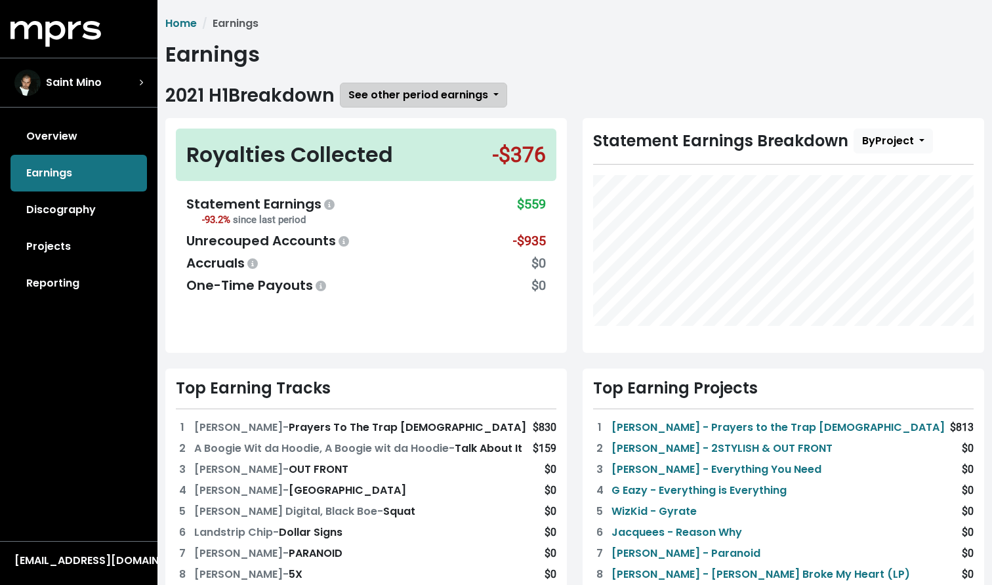
click at [423, 87] on button "See other period earnings" at bounding box center [423, 95] width 167 height 25
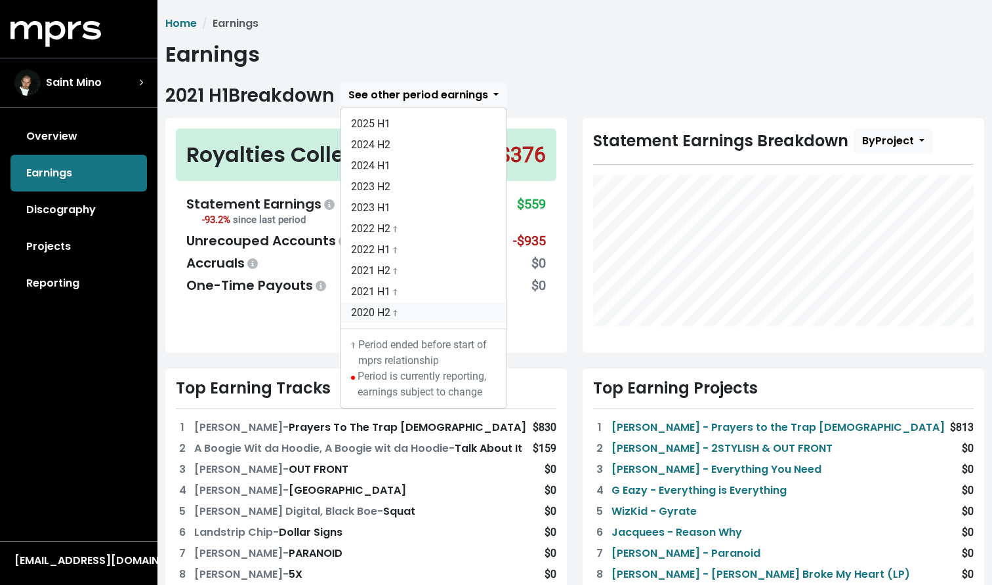
click at [396, 318] on link "2020 H2 †" at bounding box center [423, 312] width 166 height 21
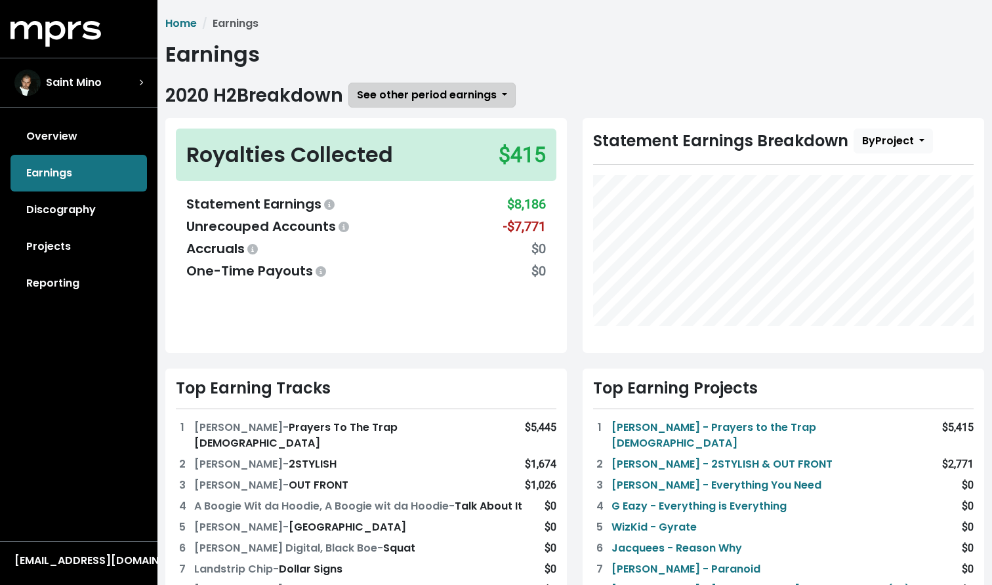
click at [408, 96] on span "See other period earnings" at bounding box center [427, 94] width 140 height 15
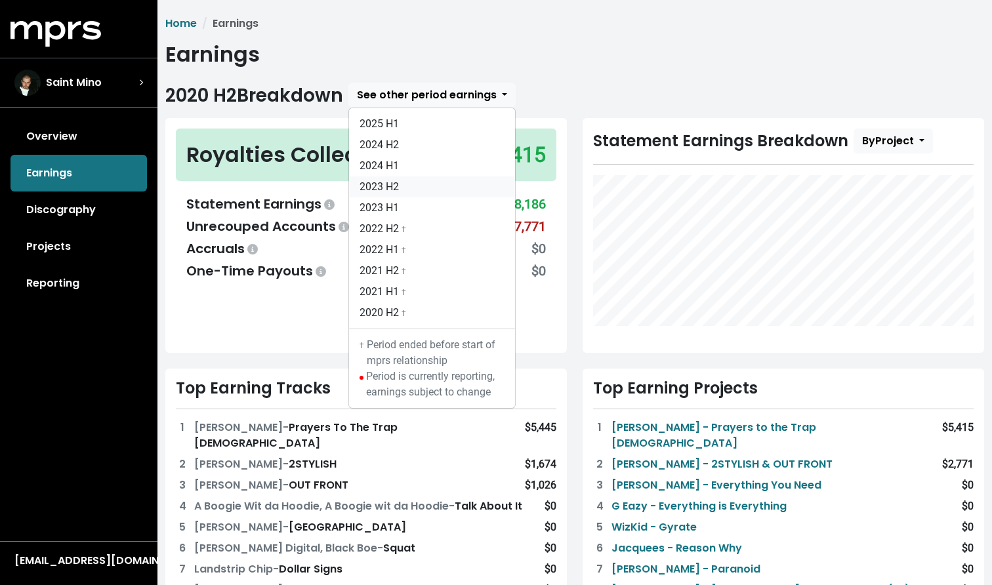
click at [423, 190] on link "2023 H2" at bounding box center [432, 186] width 166 height 21
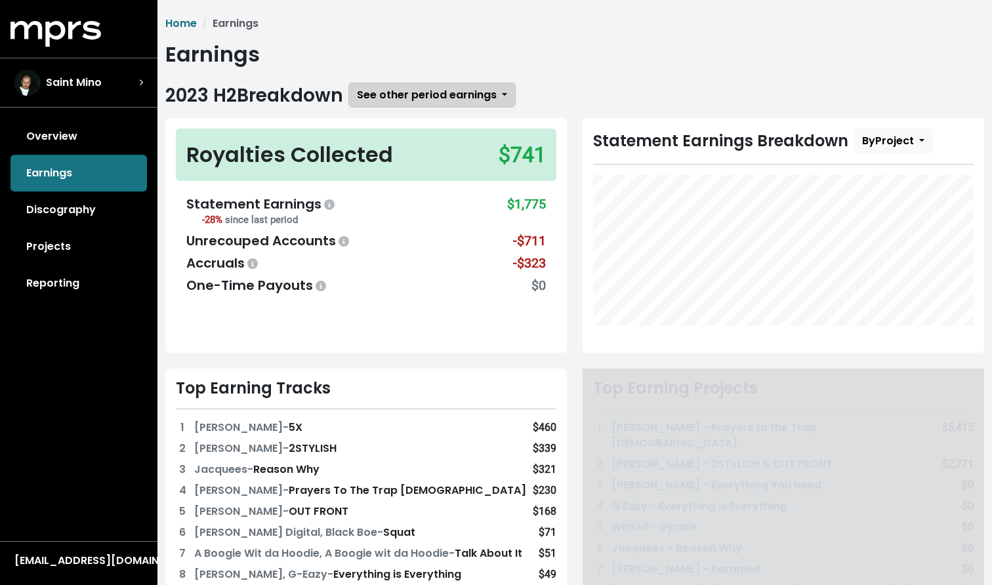
click at [423, 83] on button "See other period earnings" at bounding box center [431, 95] width 167 height 25
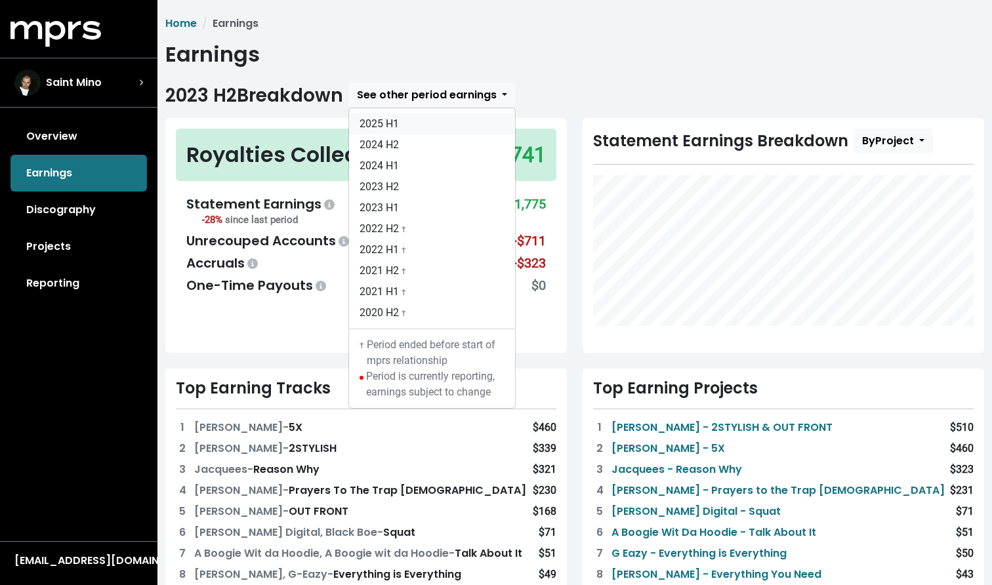
click at [417, 129] on link "2025 H1" at bounding box center [432, 123] width 166 height 21
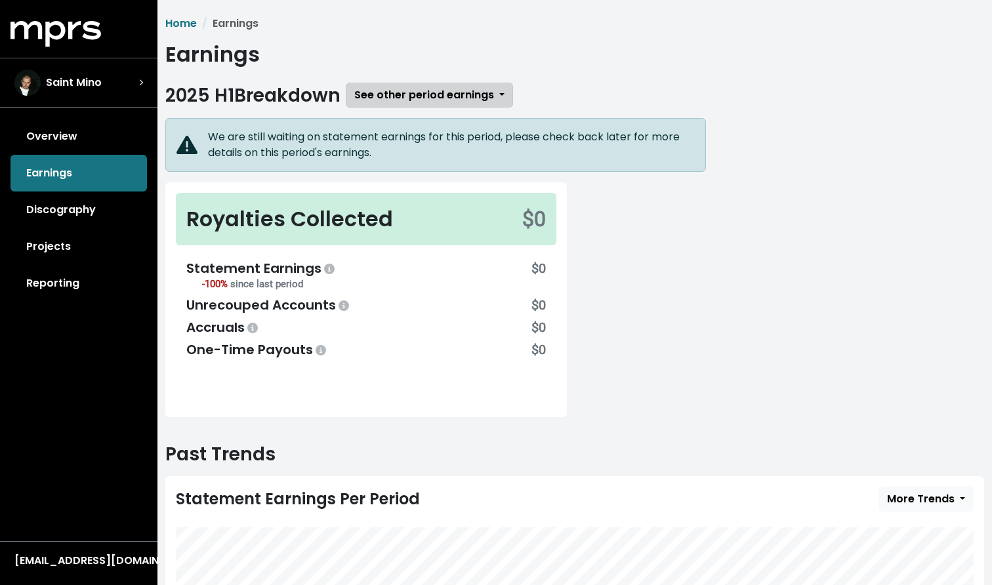
click at [417, 85] on button "See other period earnings" at bounding box center [429, 95] width 167 height 25
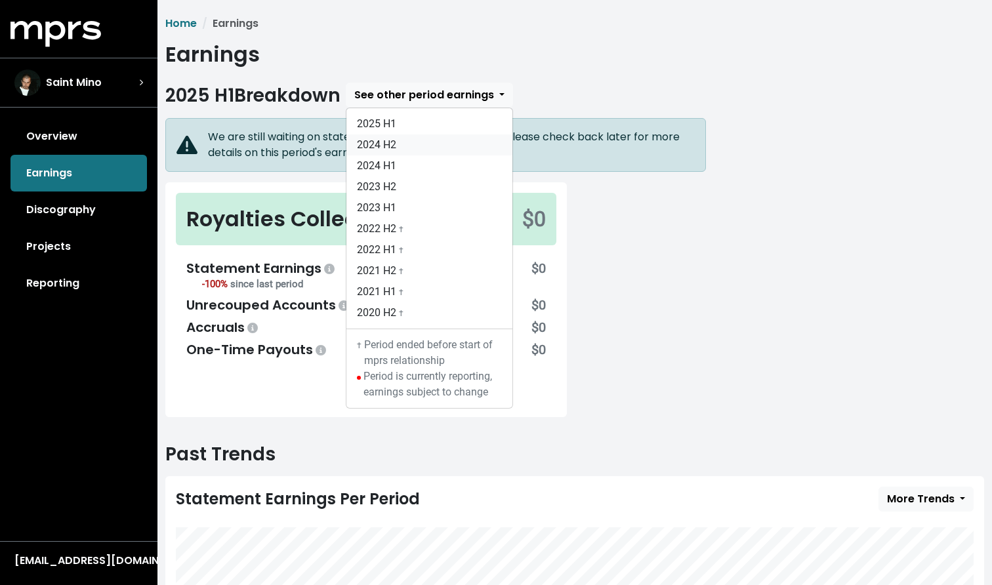
click at [409, 145] on link "2024 H2" at bounding box center [429, 144] width 166 height 21
